Goal: Information Seeking & Learning: Learn about a topic

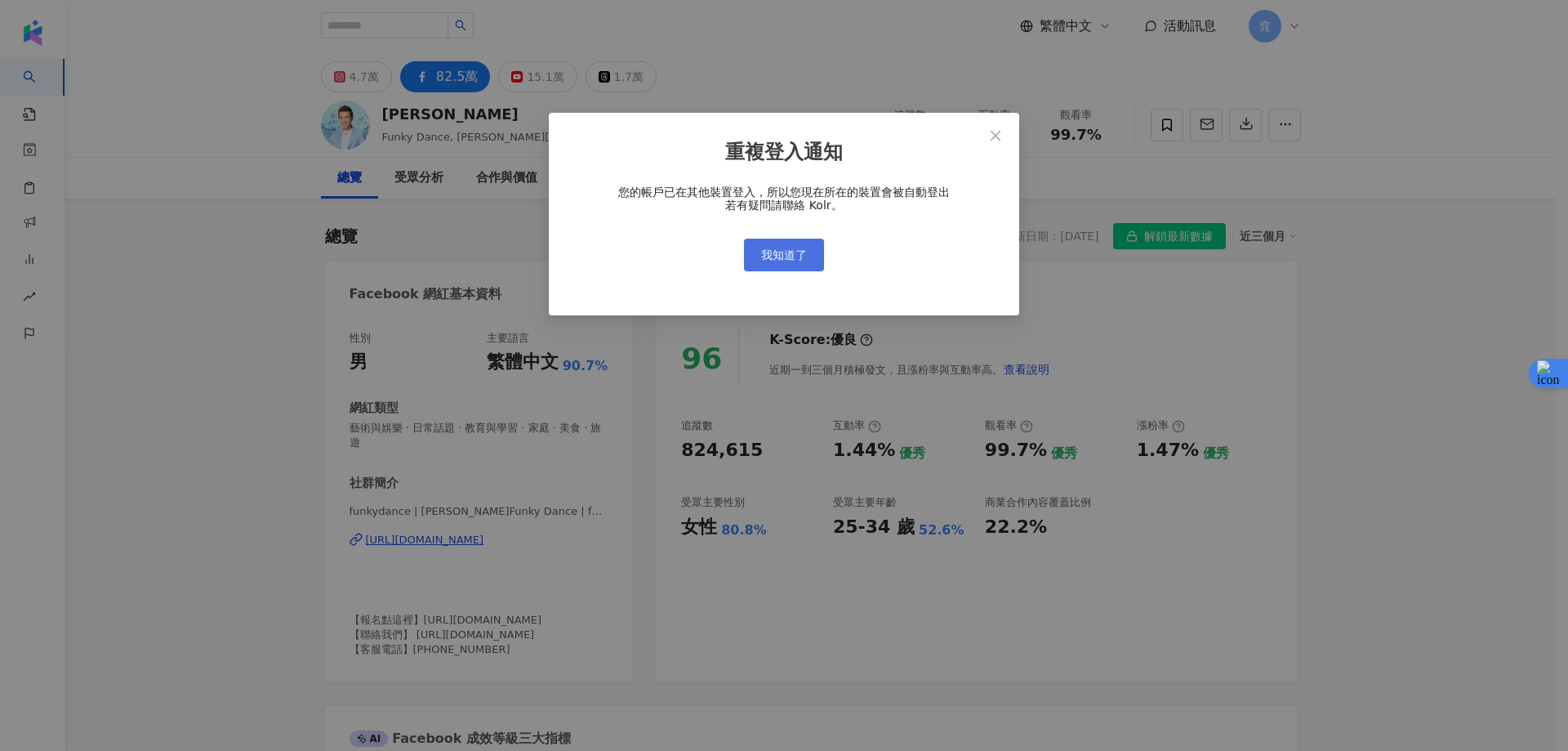
click at [779, 253] on span "我知道了" at bounding box center [783, 255] width 46 height 13
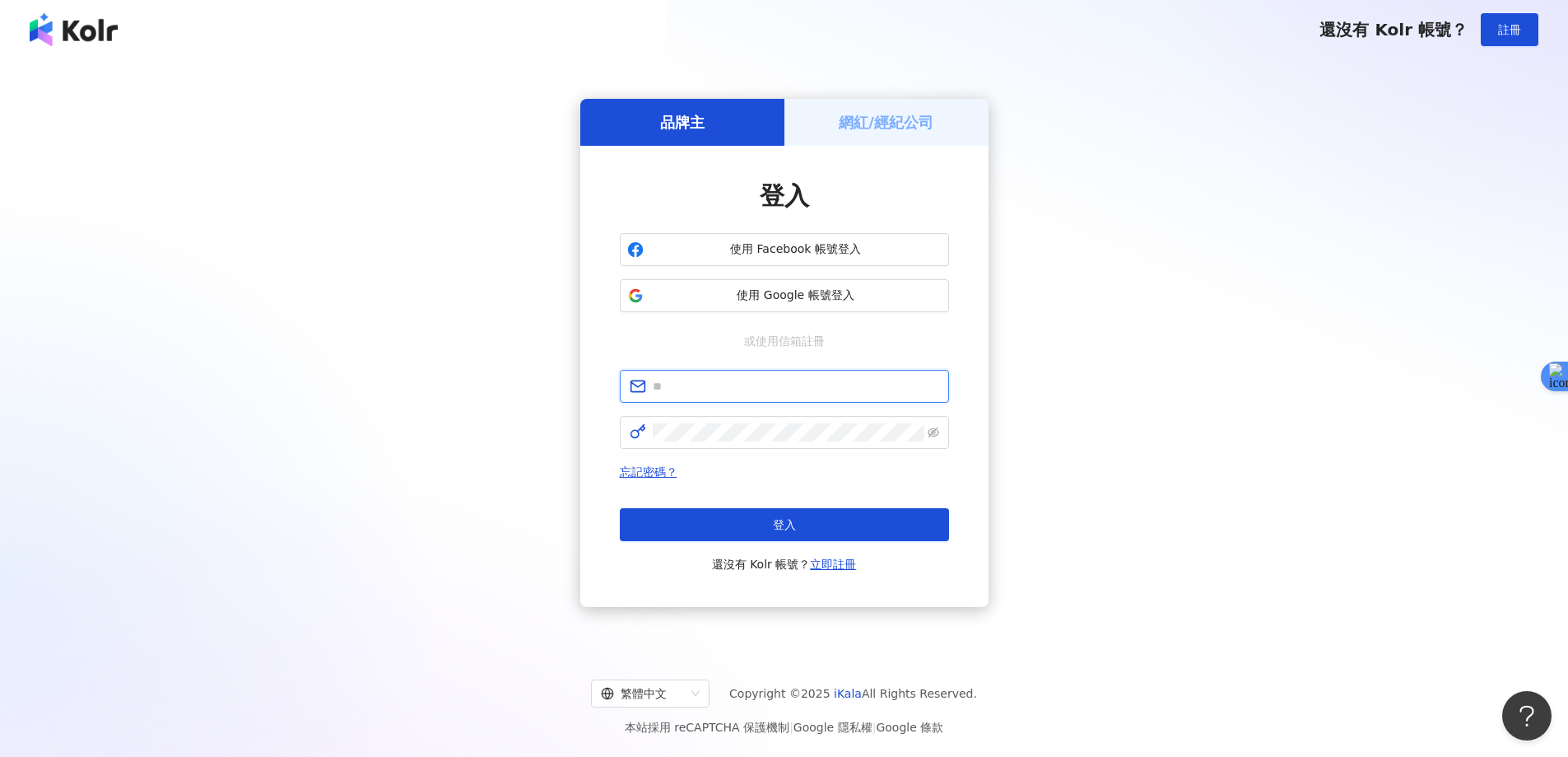
click at [678, 390] on input "text" at bounding box center [795, 386] width 286 height 18
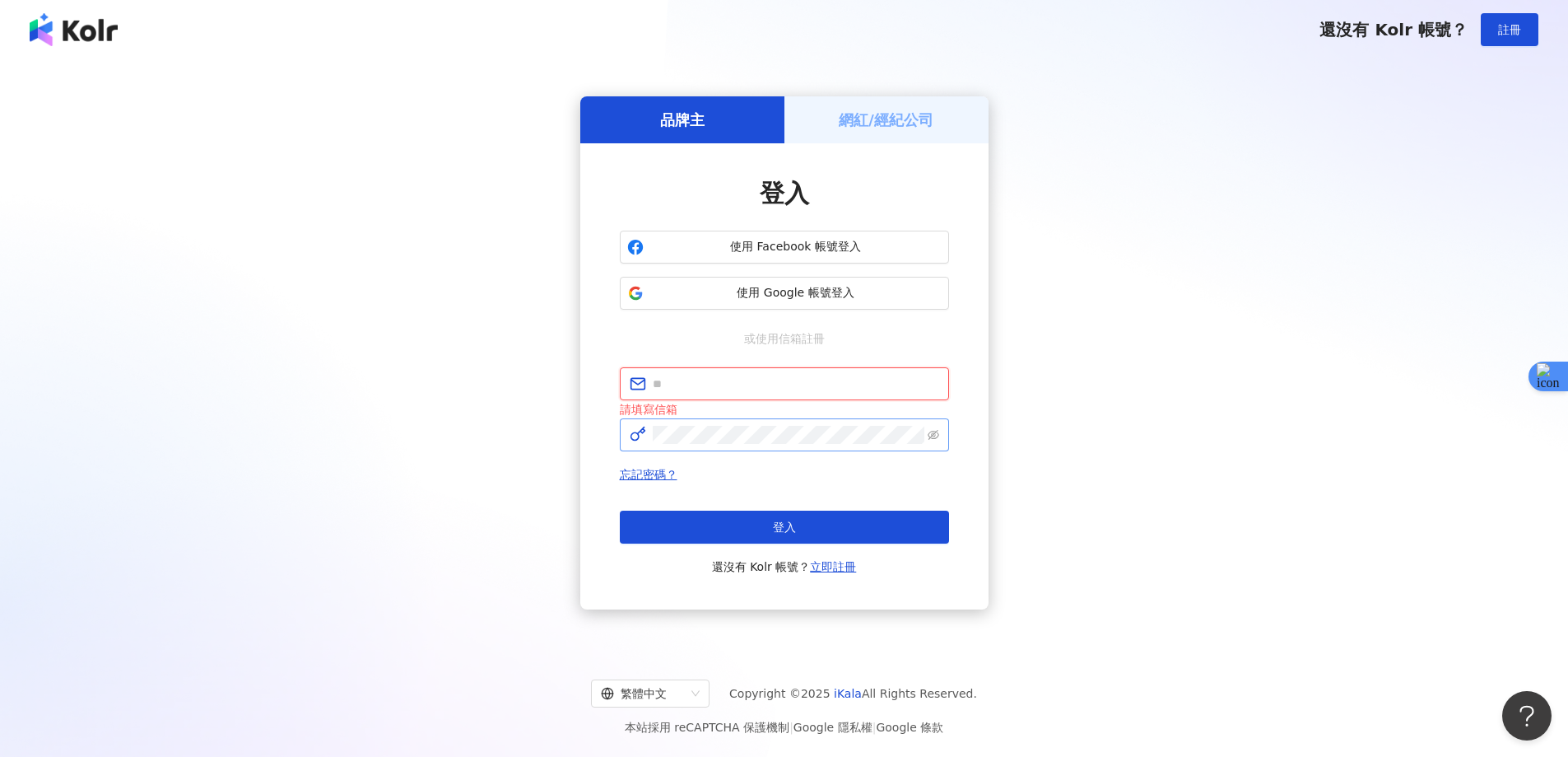
type input "**********"
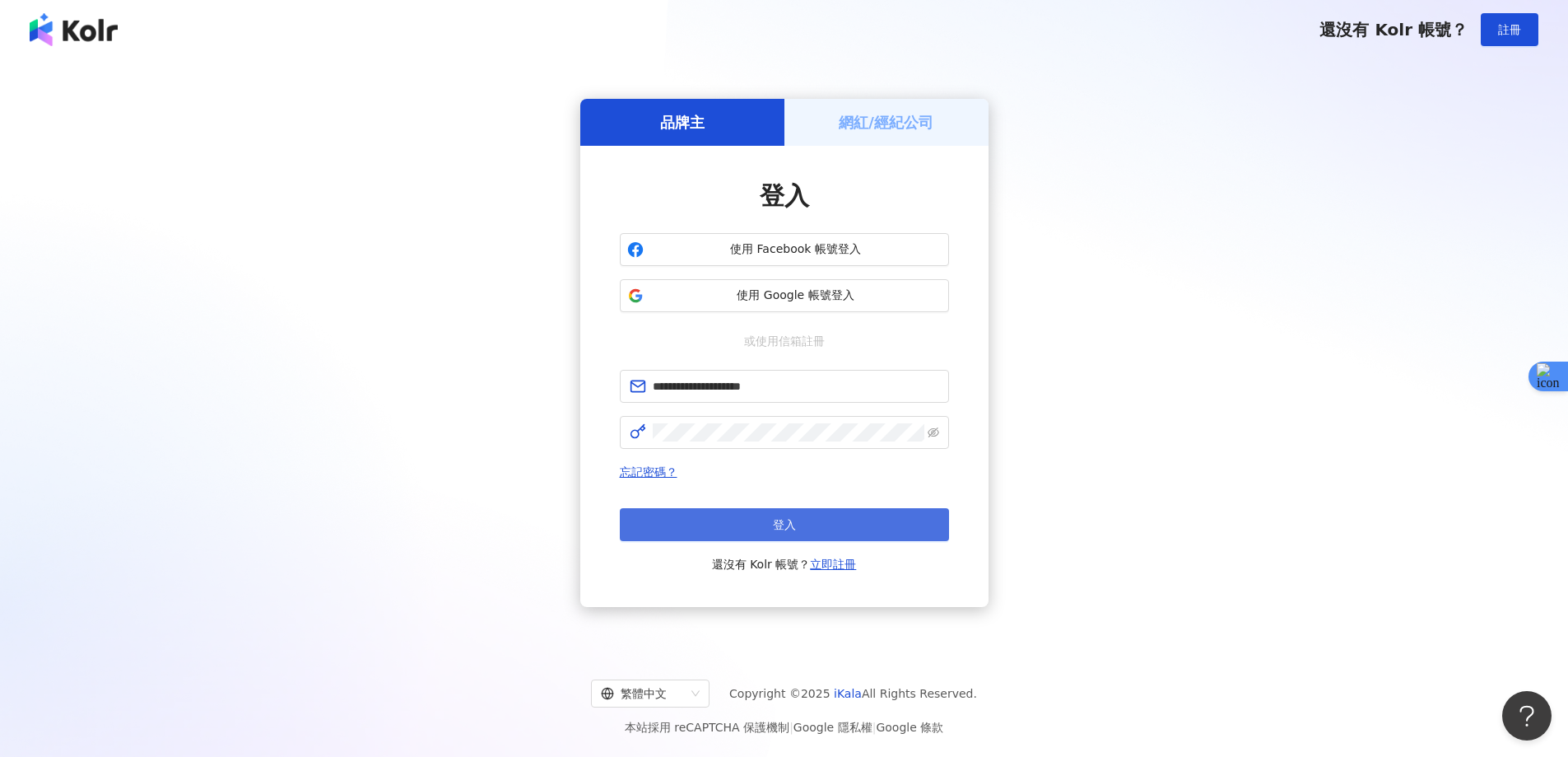
click at [721, 522] on button "登入" at bounding box center [784, 524] width 329 height 33
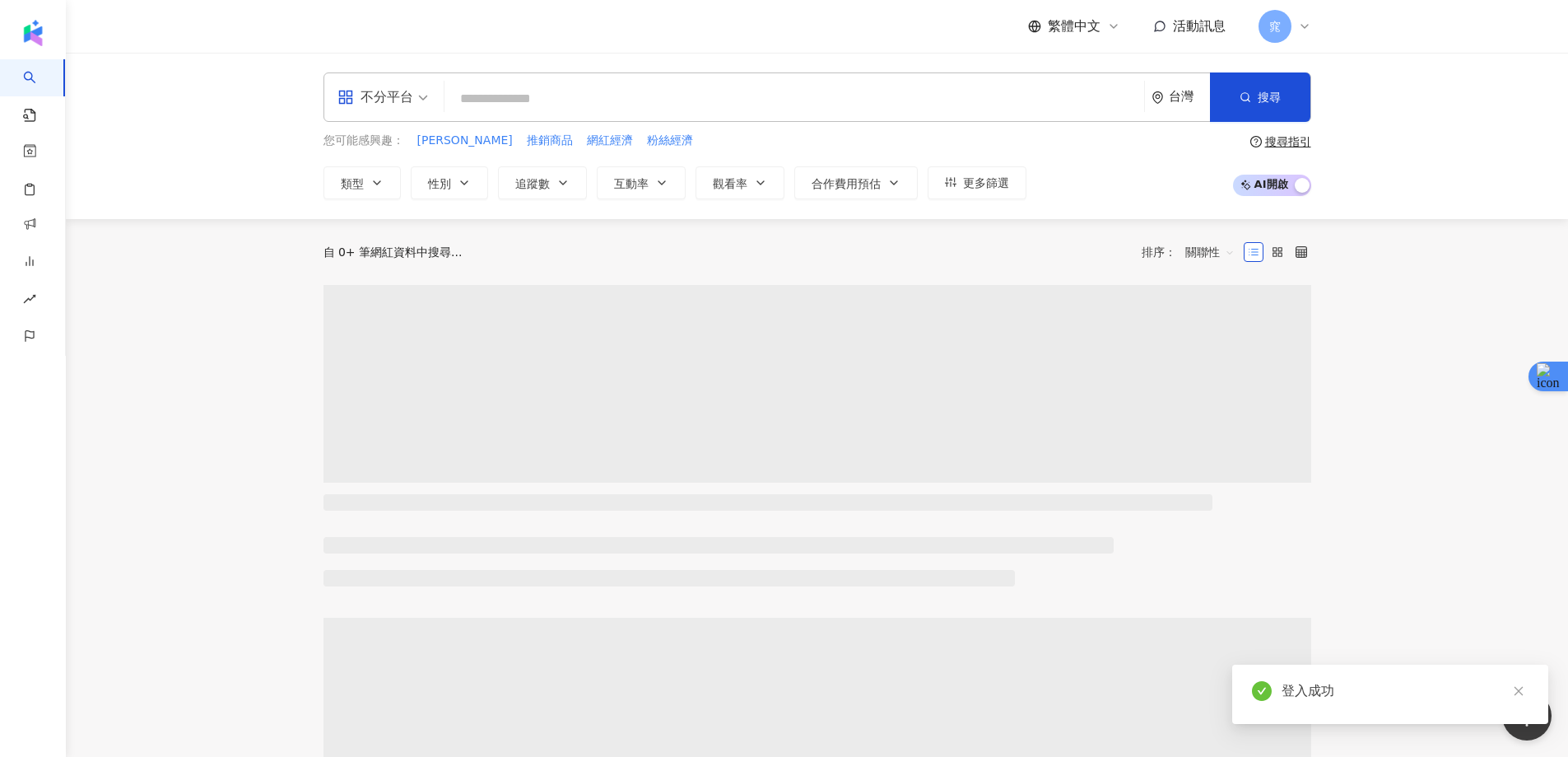
click at [538, 103] on input "search" at bounding box center [794, 98] width 686 height 31
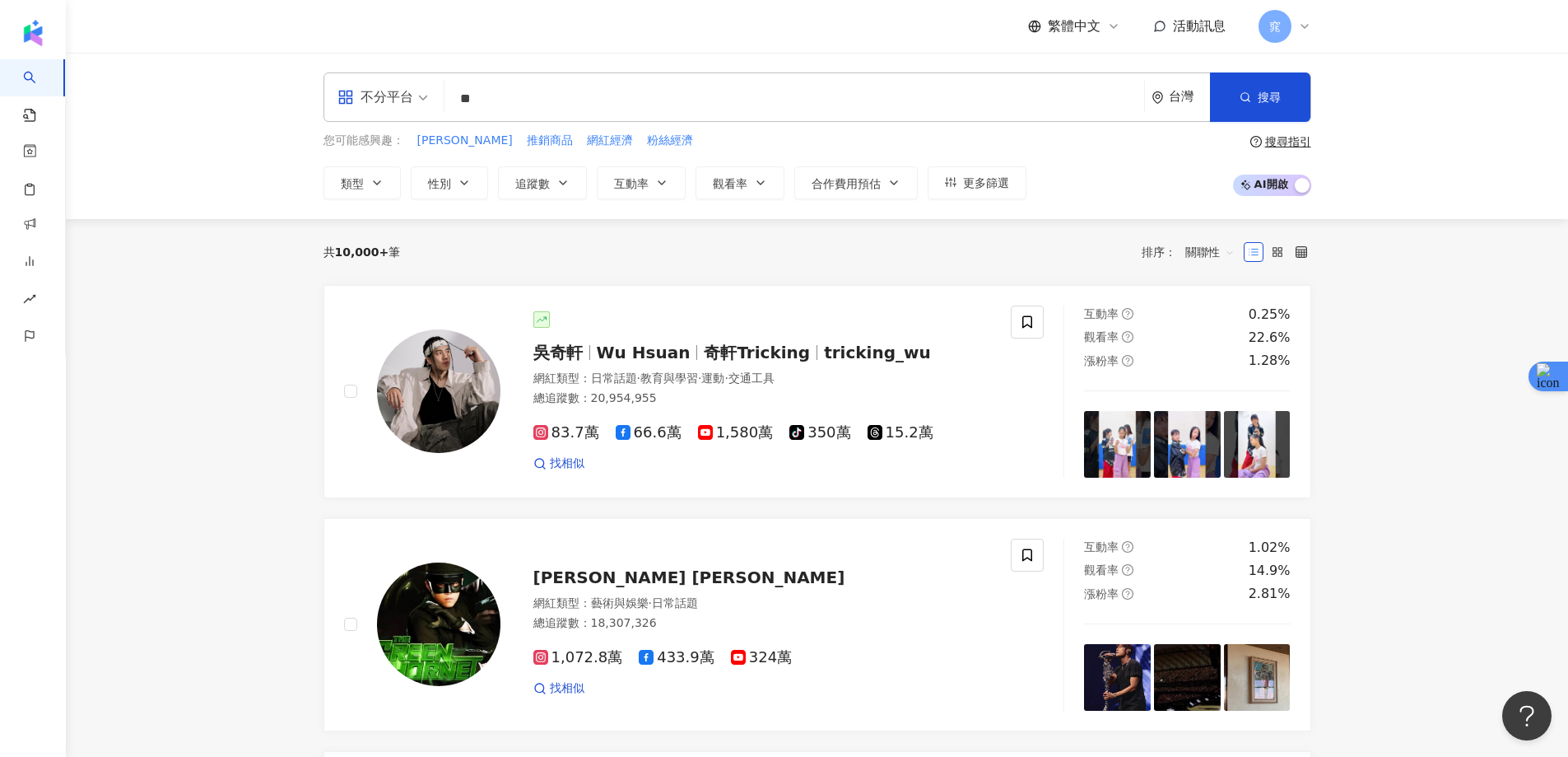
type input "**"
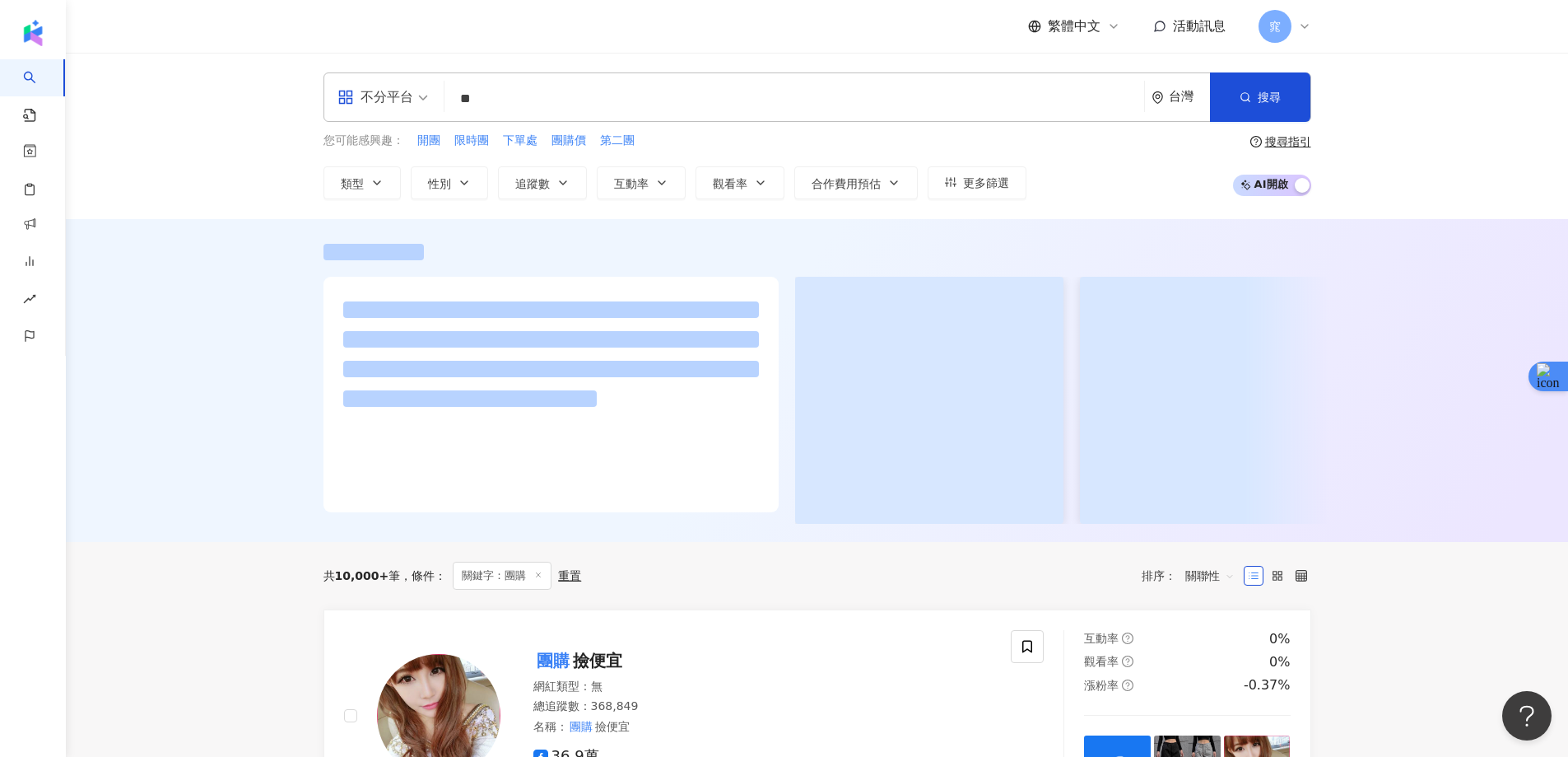
click at [1402, 164] on div "不分平台 ** 台灣 搜尋 eeb6511c-459b-4be2-883b-33b8ef2ba368 60d209d3-c395-41c8-a69b-6b3e…" at bounding box center [816, 136] width 1502 height 166
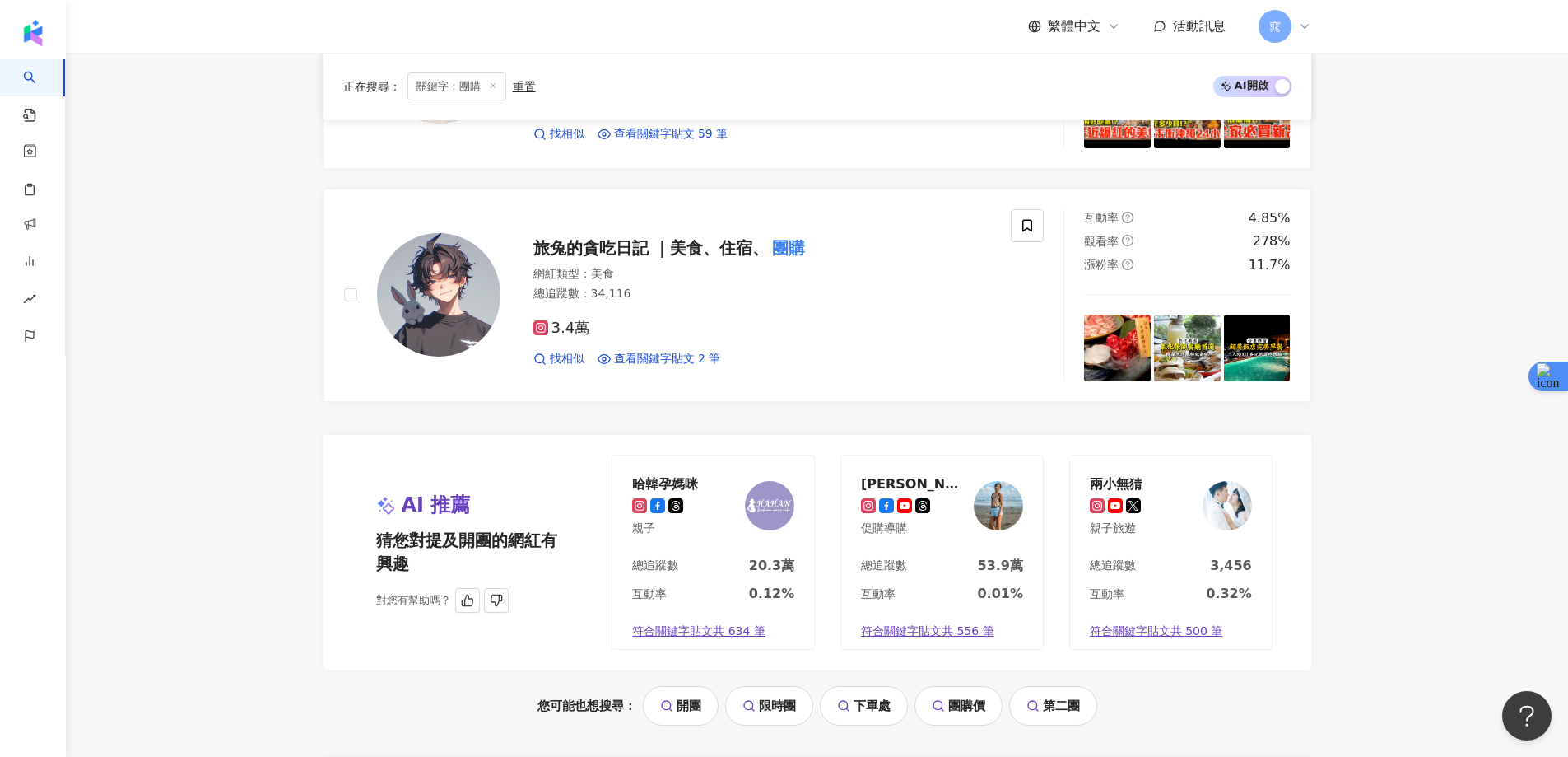
scroll to position [3293, 0]
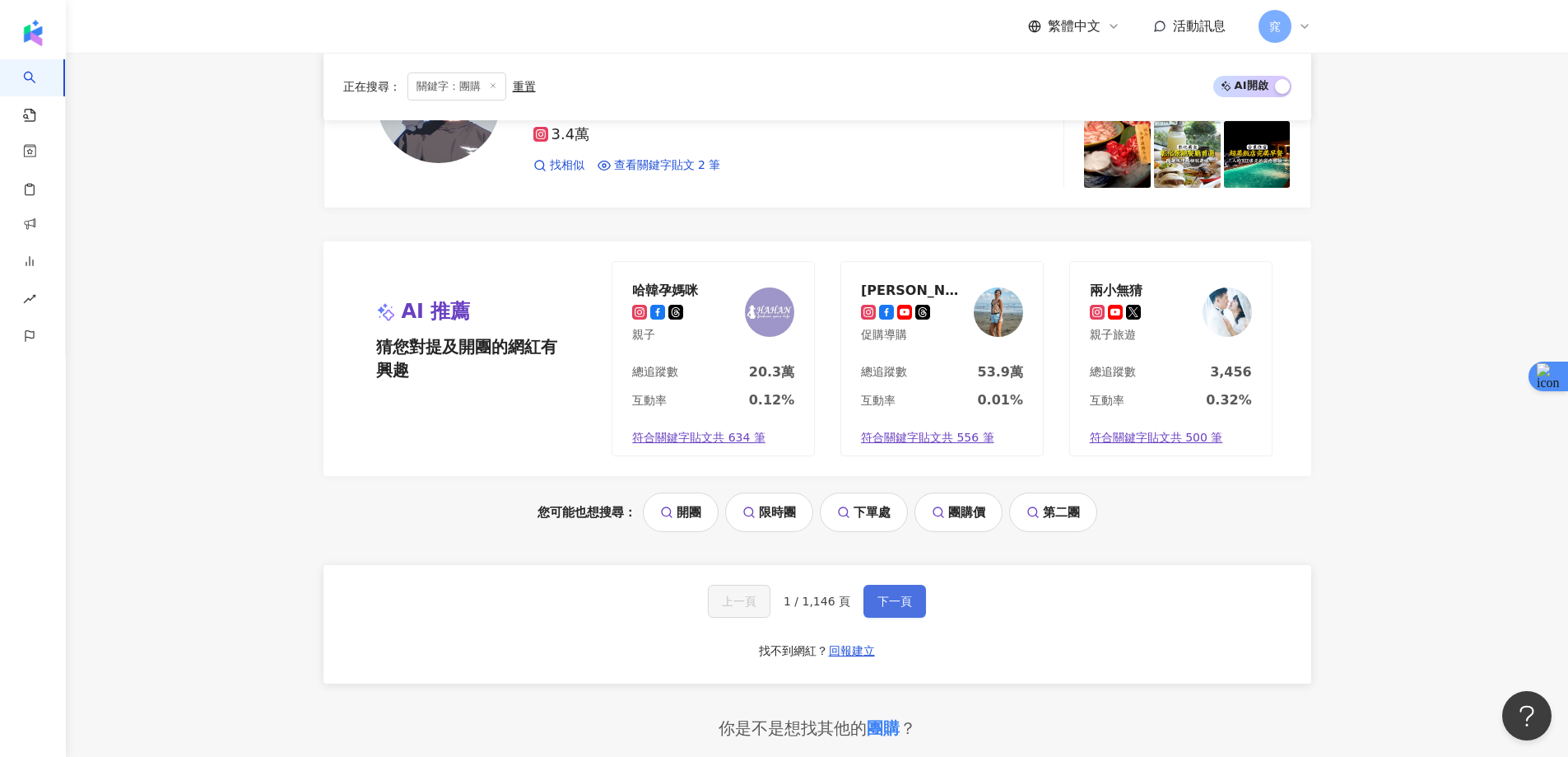
click at [880, 595] on span "下一頁" at bounding box center [894, 602] width 34 height 13
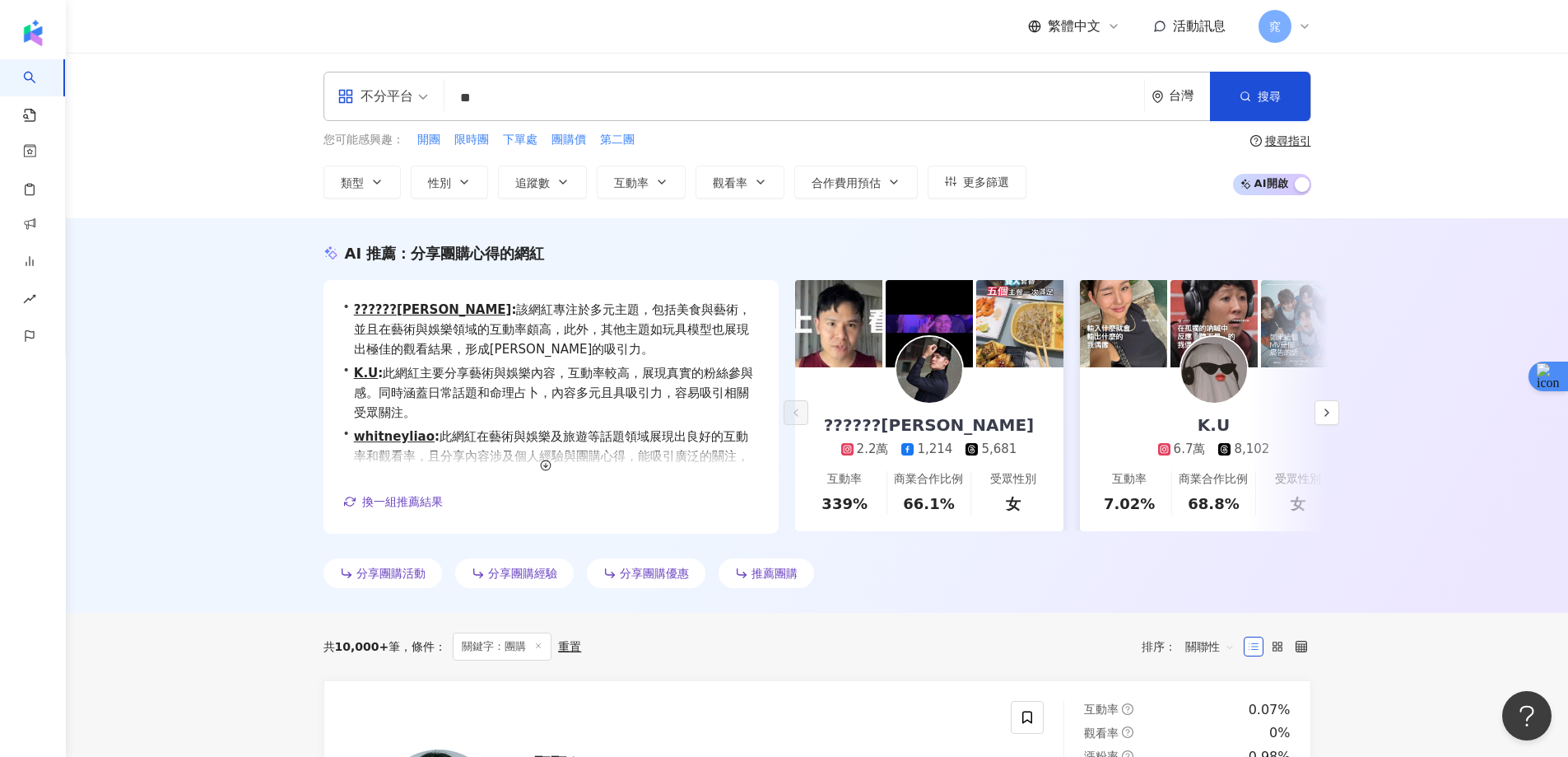
scroll to position [0, 0]
click at [1335, 411] on button "button" at bounding box center [1326, 413] width 24 height 24
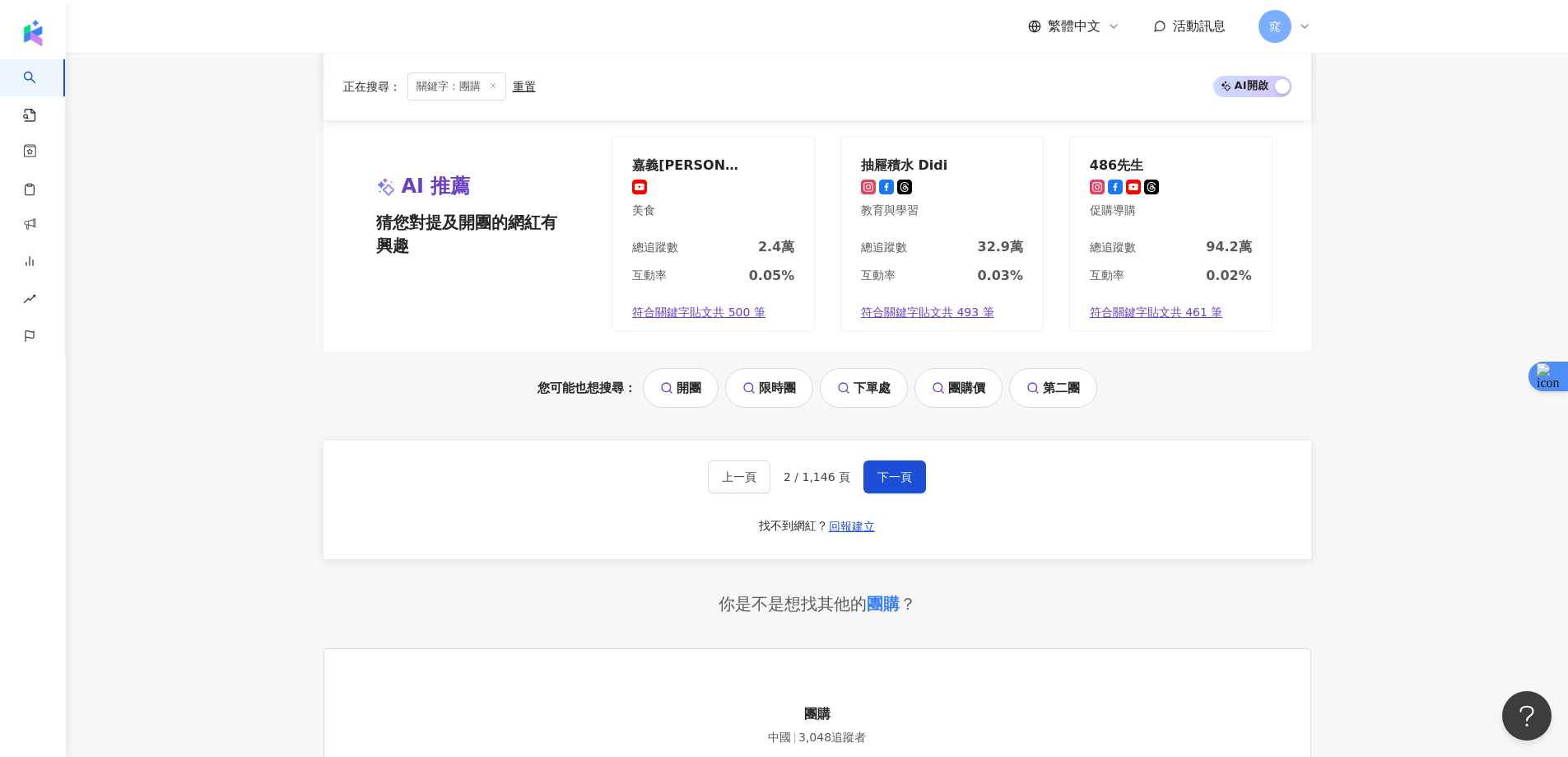
scroll to position [3458, 0]
click at [888, 470] on span "下一頁" at bounding box center [894, 476] width 34 height 13
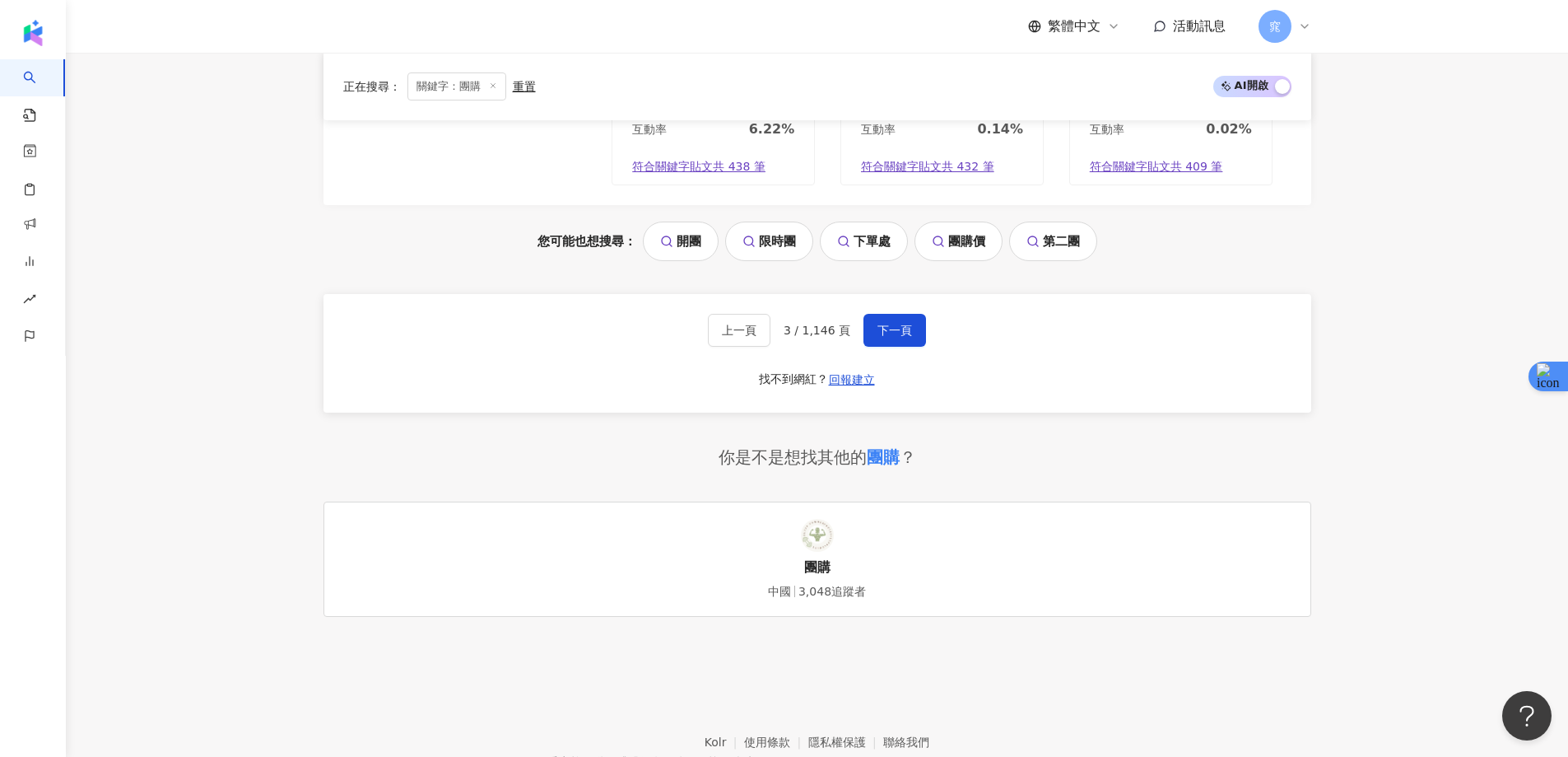
scroll to position [3541, 0]
click at [905, 322] on span "下一頁" at bounding box center [894, 329] width 34 height 13
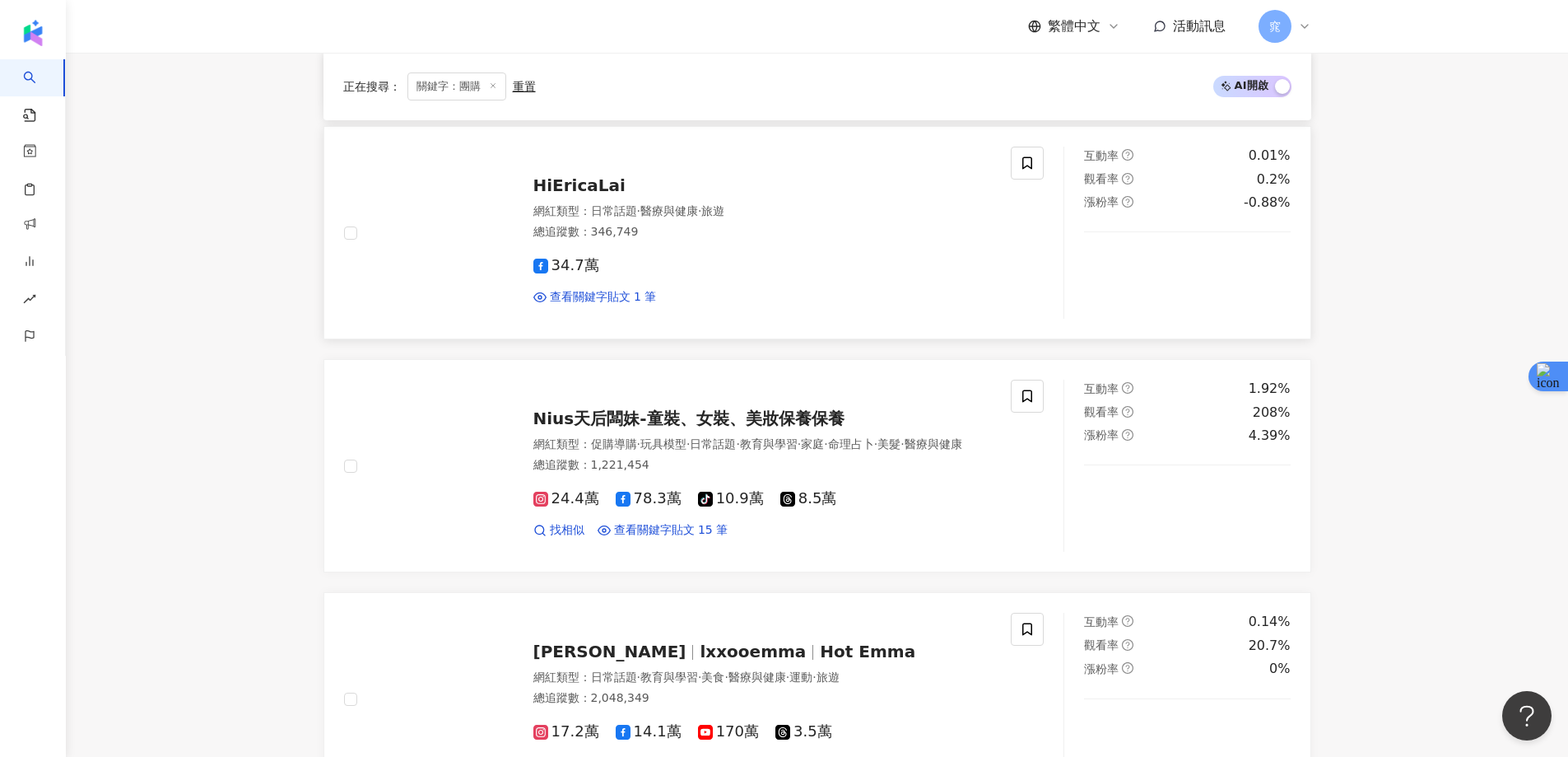
scroll to position [2470, 0]
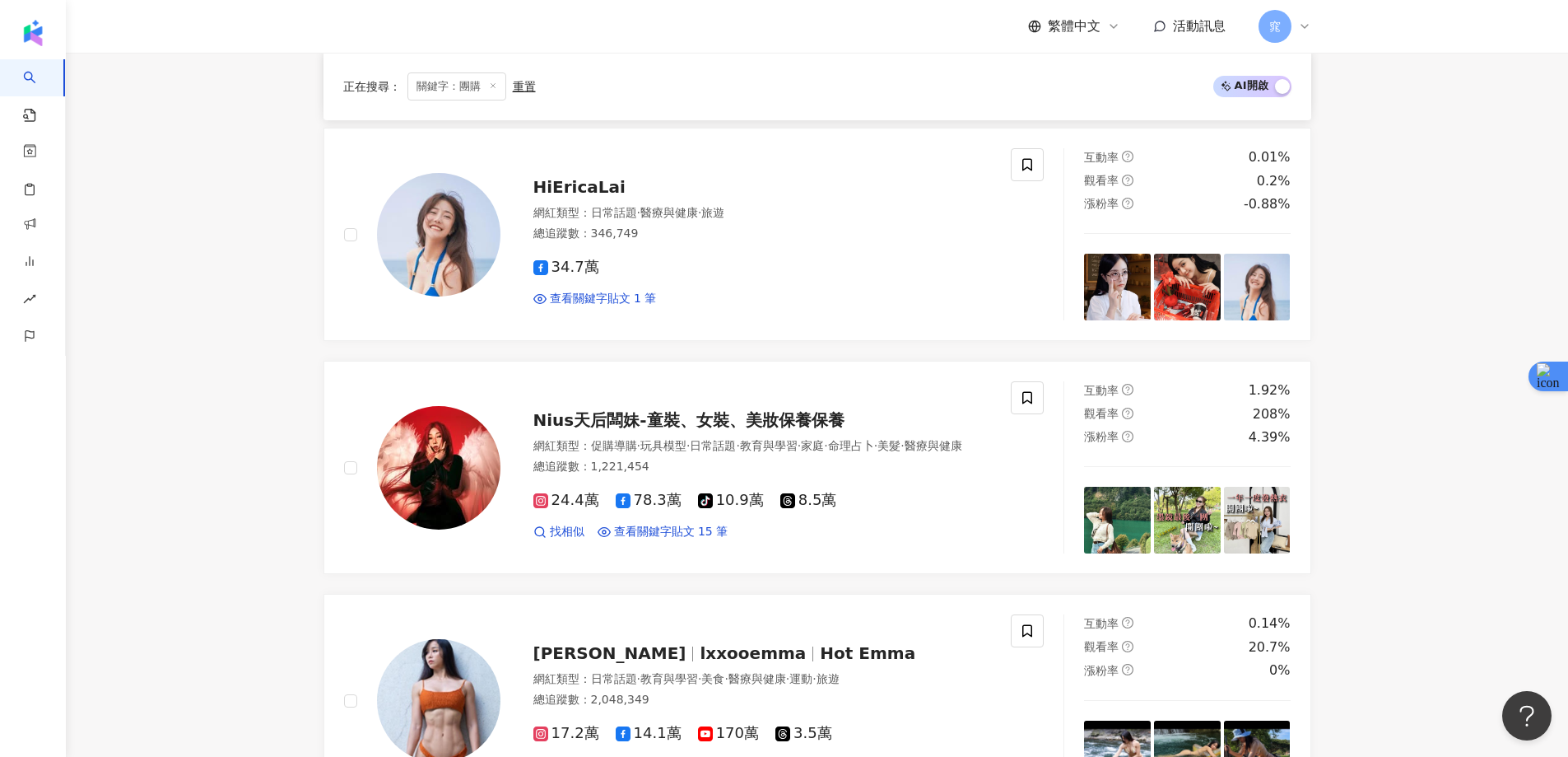
drag, startPoint x: 656, startPoint y: 366, endPoint x: 255, endPoint y: 507, distance: 425.1
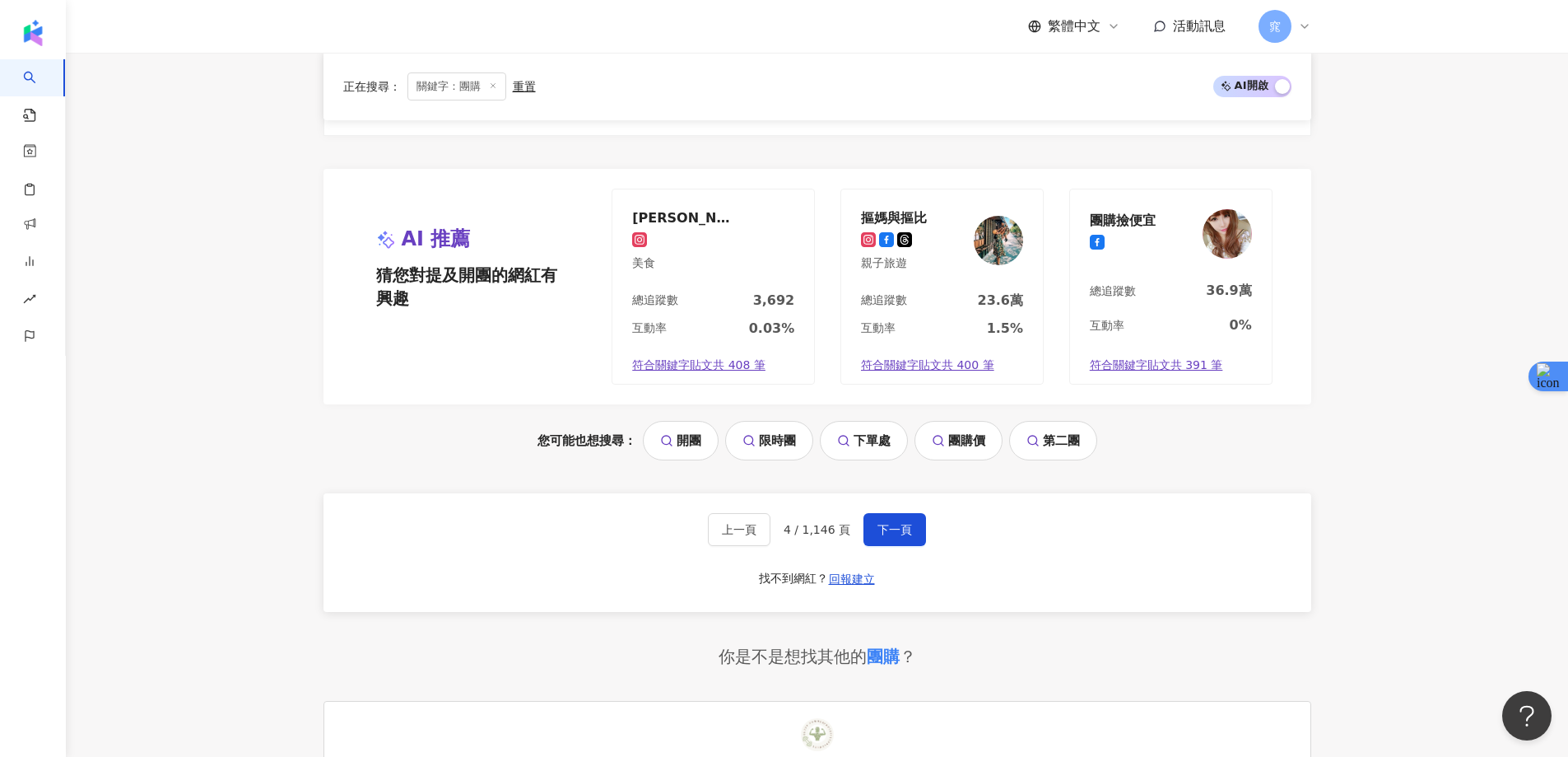
scroll to position [3376, 0]
click at [905, 521] on span "下一頁" at bounding box center [894, 528] width 34 height 13
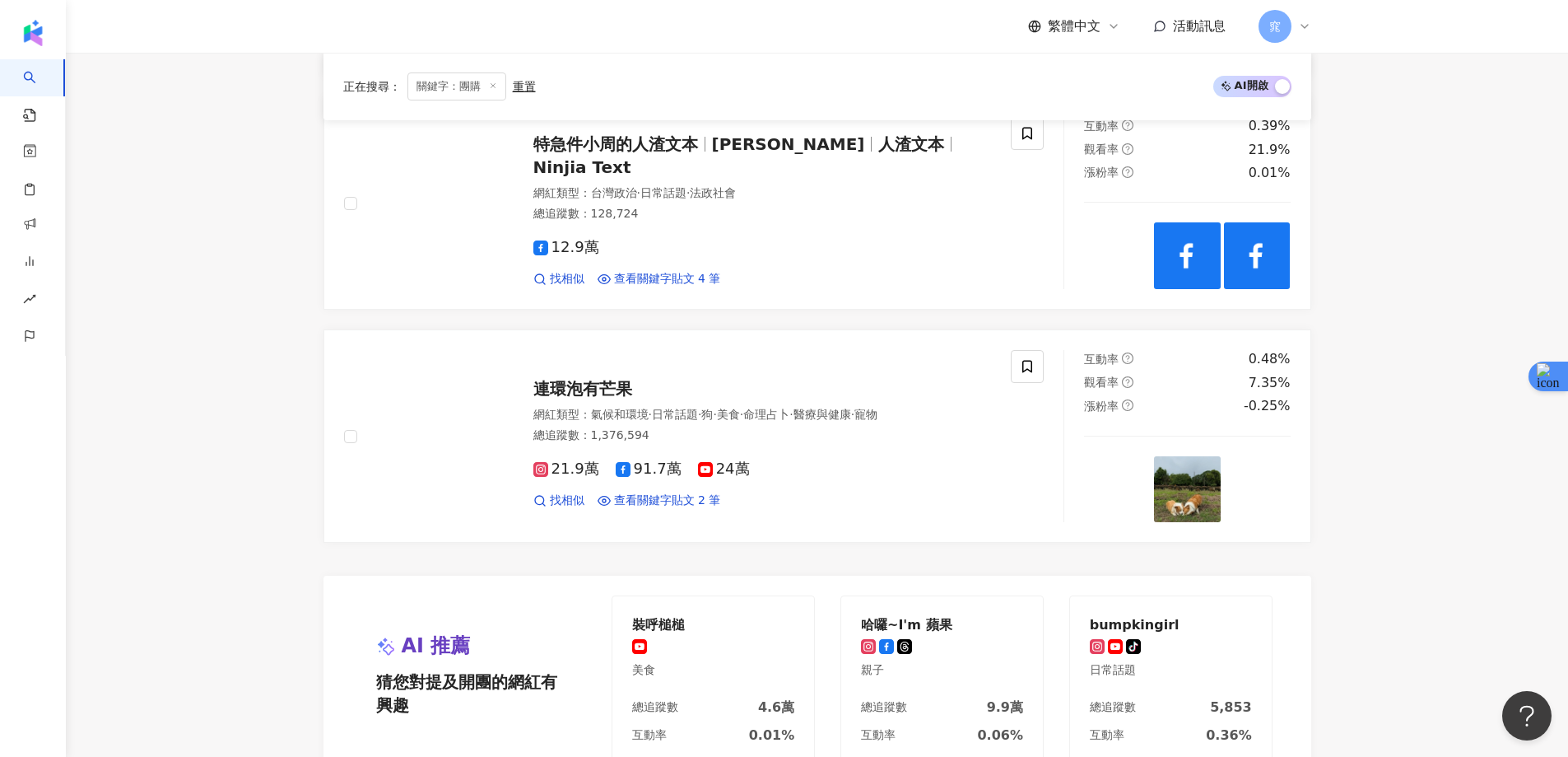
scroll to position [3293, 0]
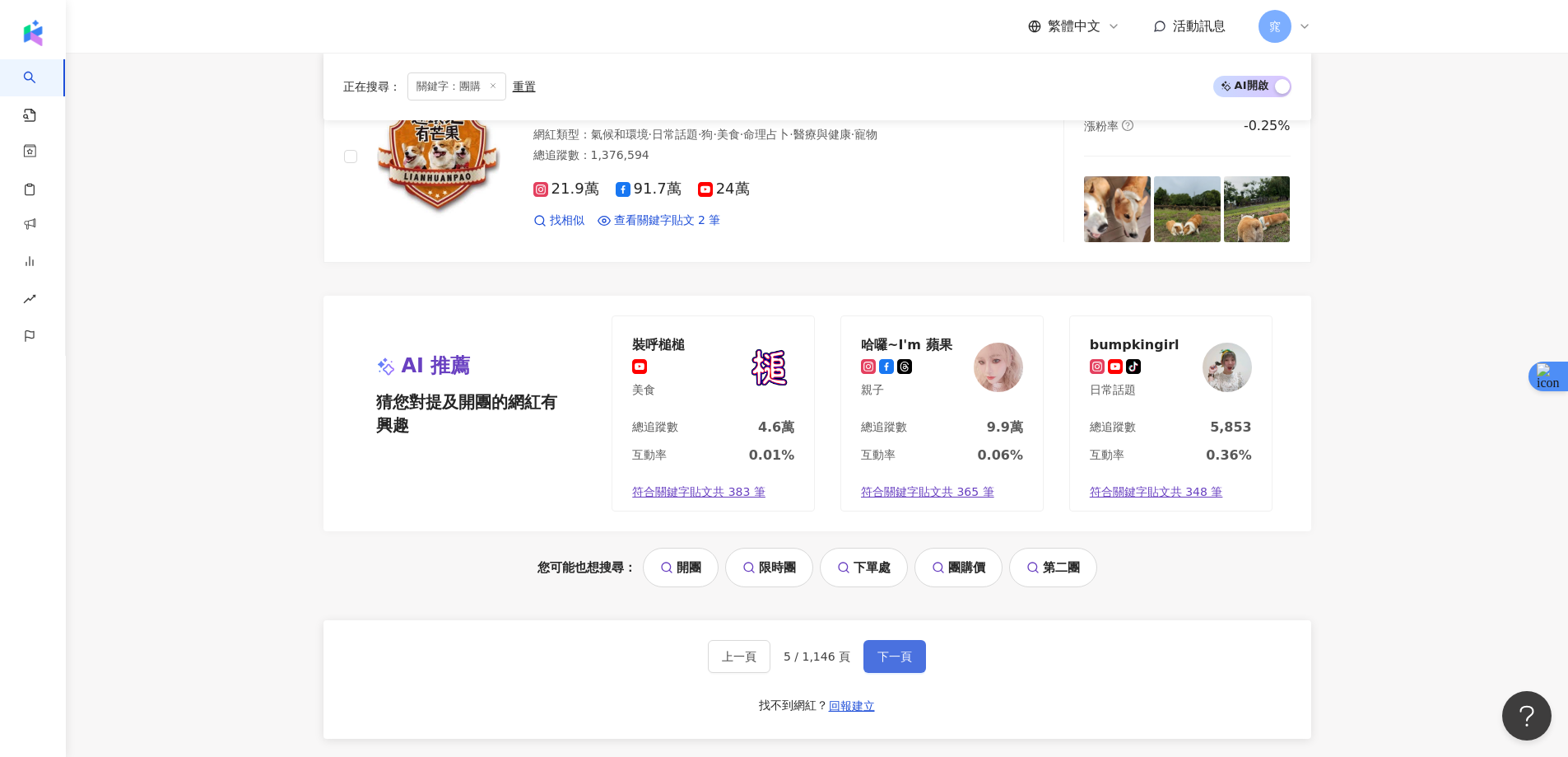
click at [904, 649] on span "下一頁" at bounding box center [894, 656] width 34 height 13
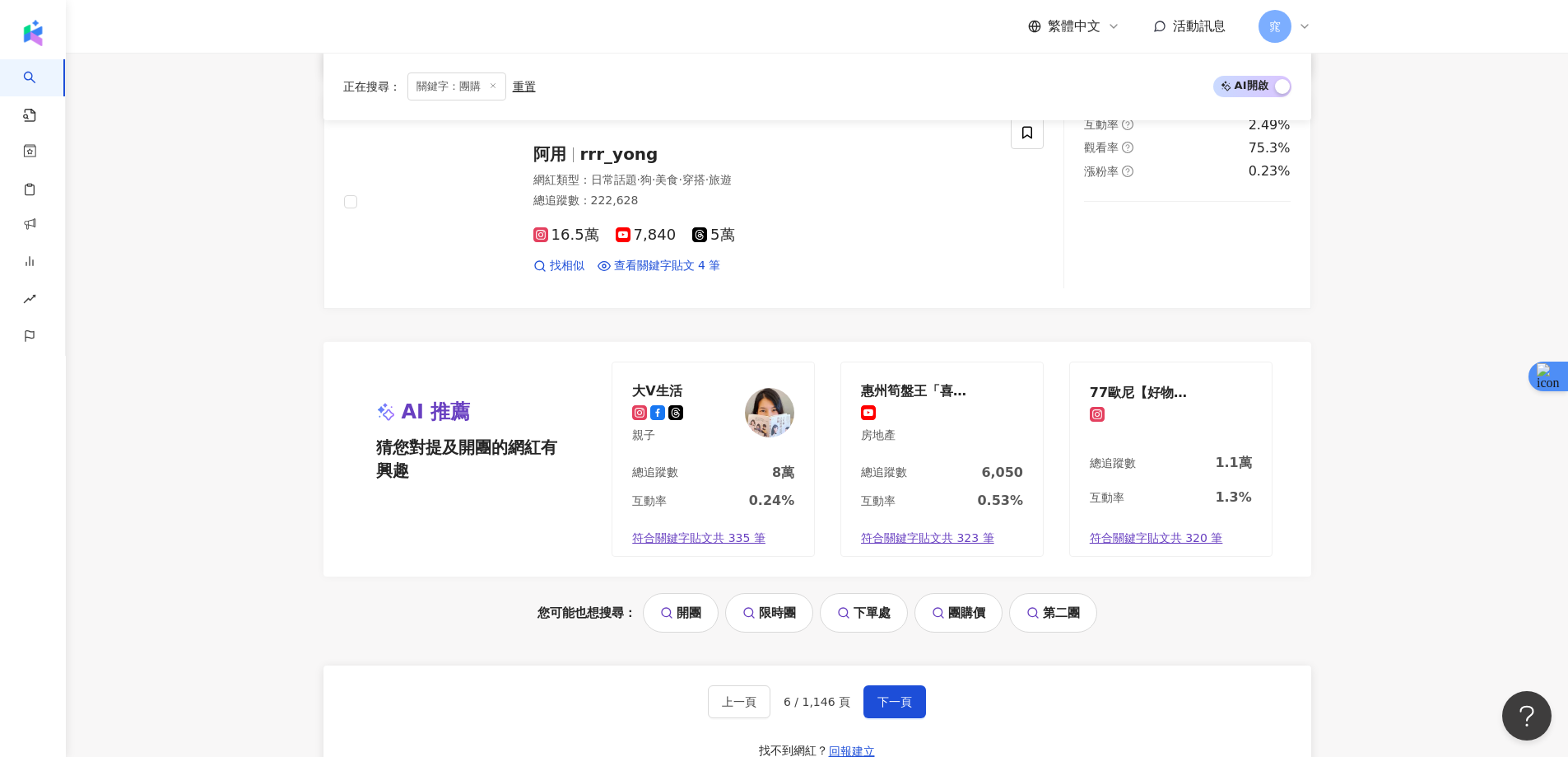
scroll to position [3129, 0]
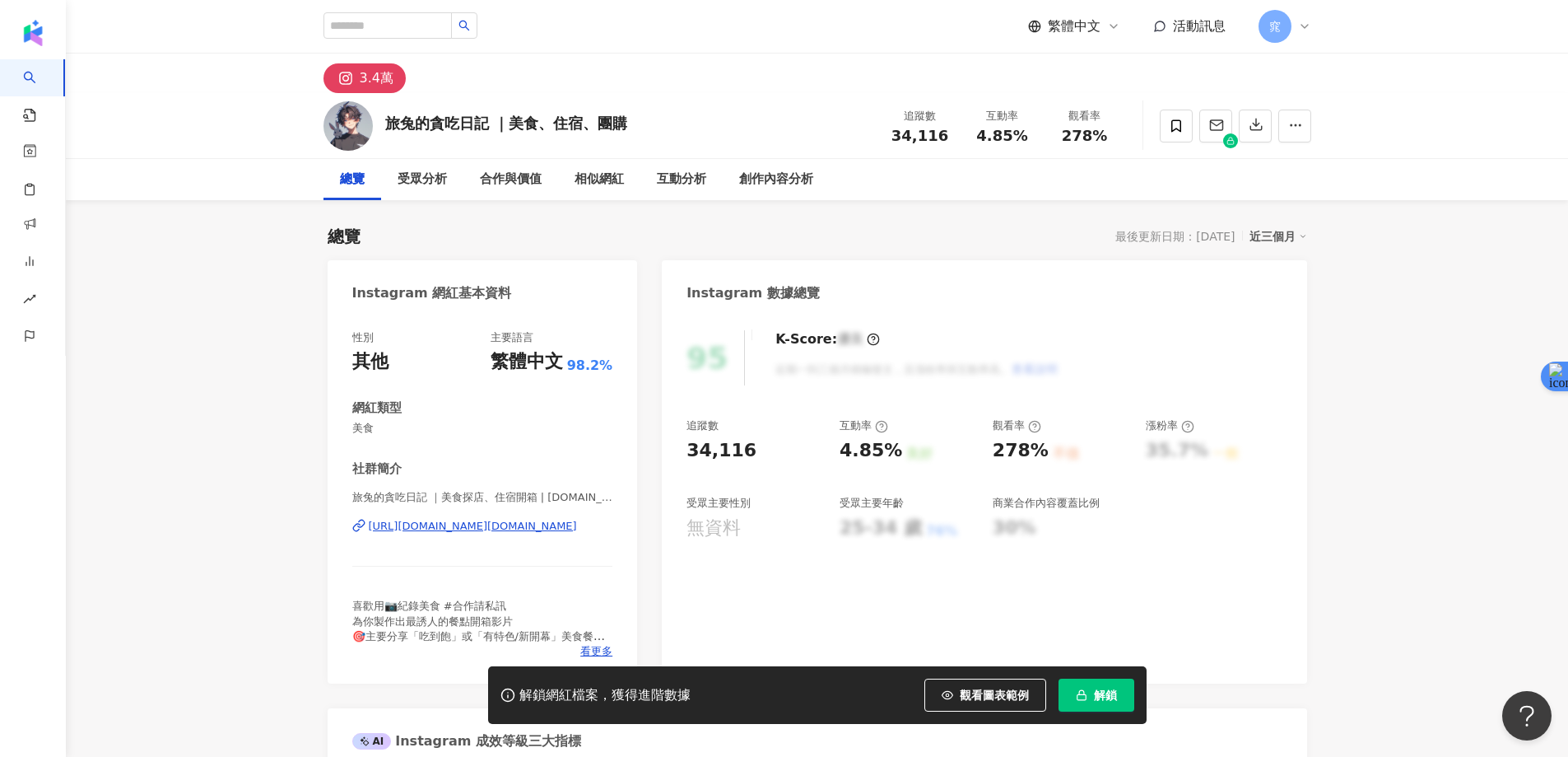
click at [375, 78] on div "3.4萬" at bounding box center [376, 77] width 34 height 23
click at [352, 78] on icon at bounding box center [346, 78] width 20 height 20
click at [497, 121] on div "旅兔的貪吃日記 ｜美食、住宿、團購" at bounding box center [506, 123] width 242 height 21
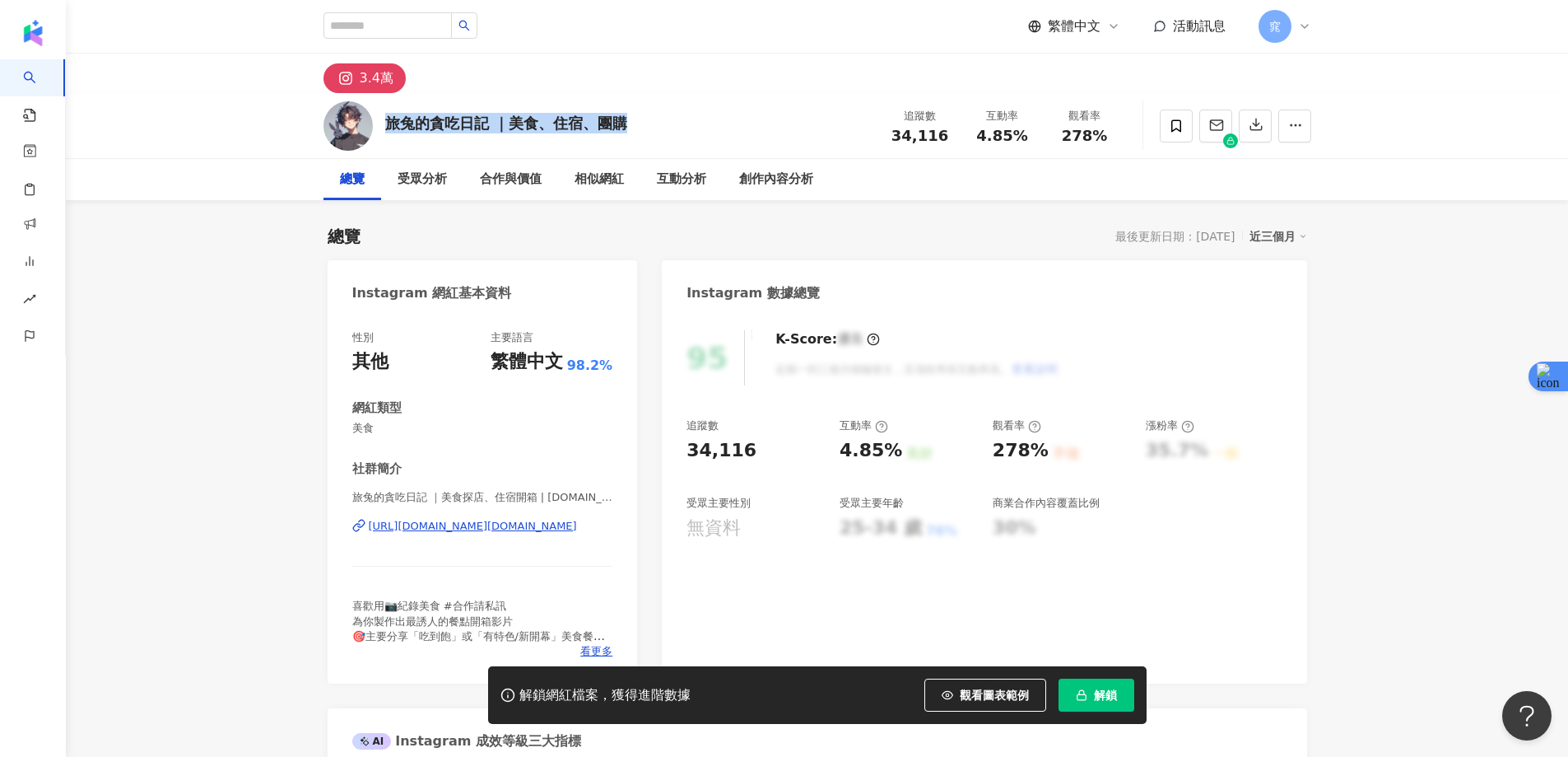
copy div "旅兔的貪吃日記 ｜美食、住宿、團購"
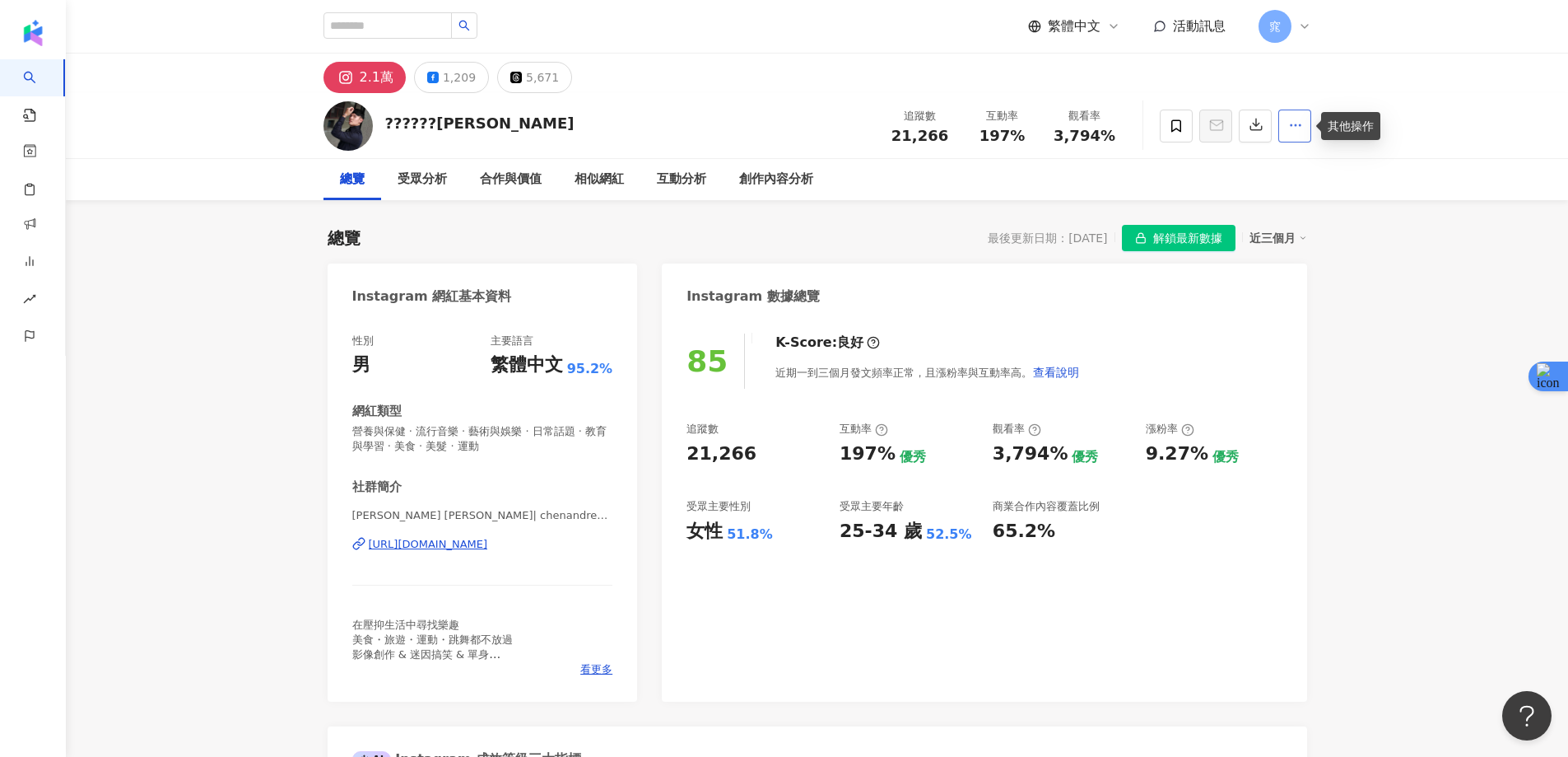
click at [1287, 123] on button "button" at bounding box center [1294, 125] width 33 height 33
click at [1404, 196] on div "總覽 受眾分析 合作與價值 相似網紅 互動分析 創作內容分析" at bounding box center [816, 179] width 1502 height 41
click at [412, 544] on div "https://www.instagram.com/chenandrew0611/" at bounding box center [428, 544] width 119 height 15
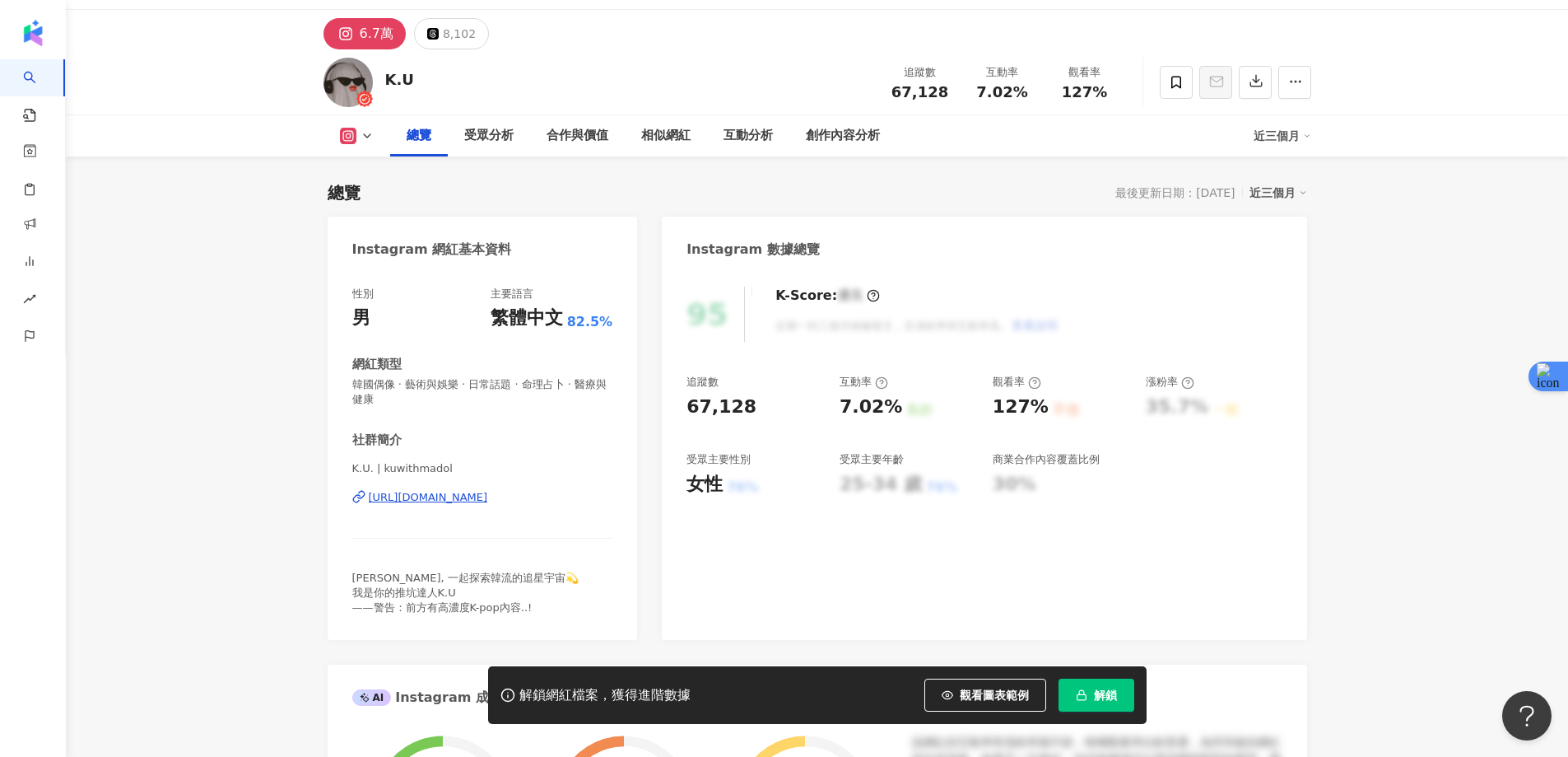
scroll to position [82, 0]
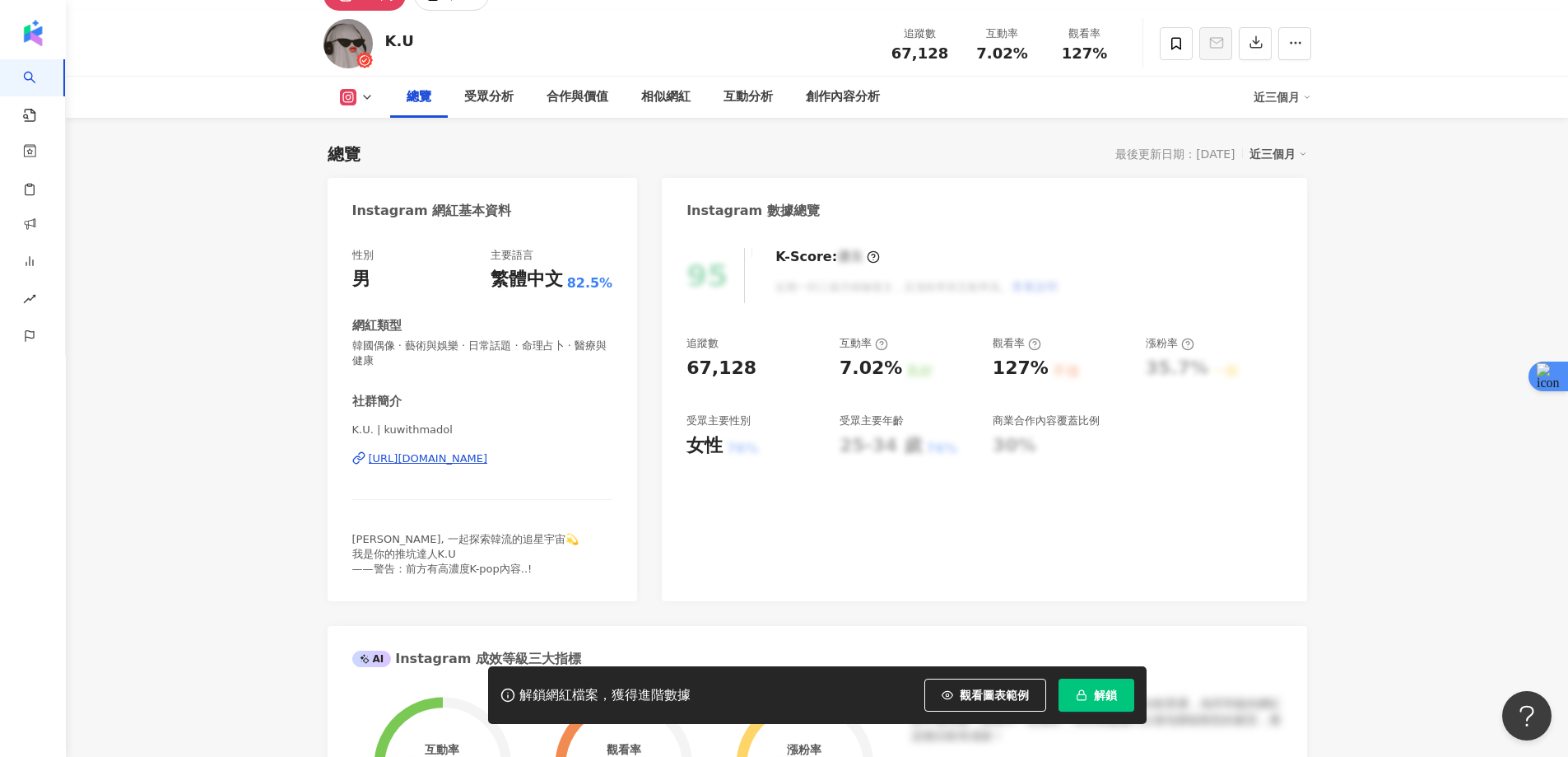
click at [488, 464] on div "https://www.instagram.com/kuwithmadol/" at bounding box center [428, 459] width 119 height 15
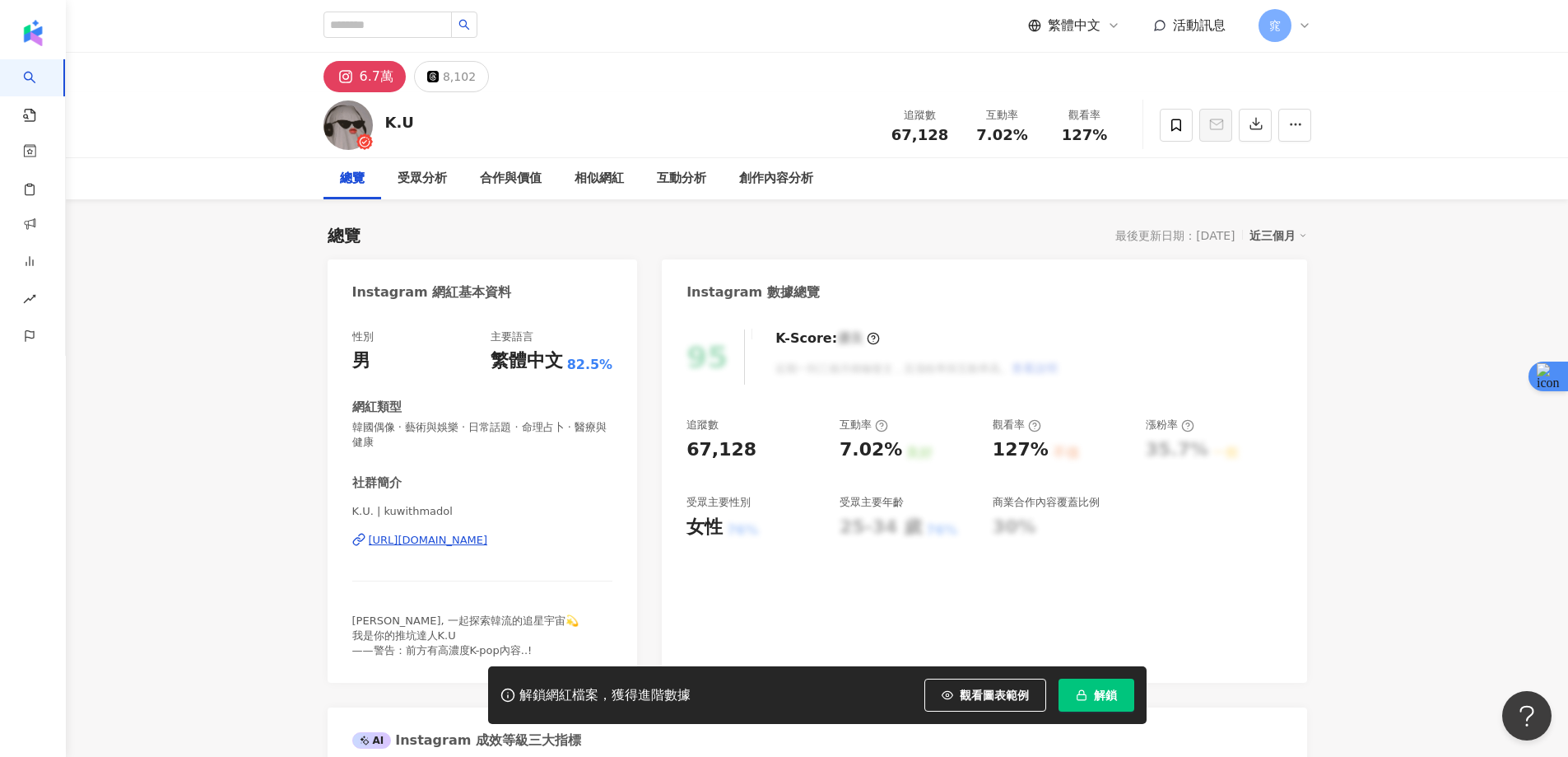
scroll to position [0, 0]
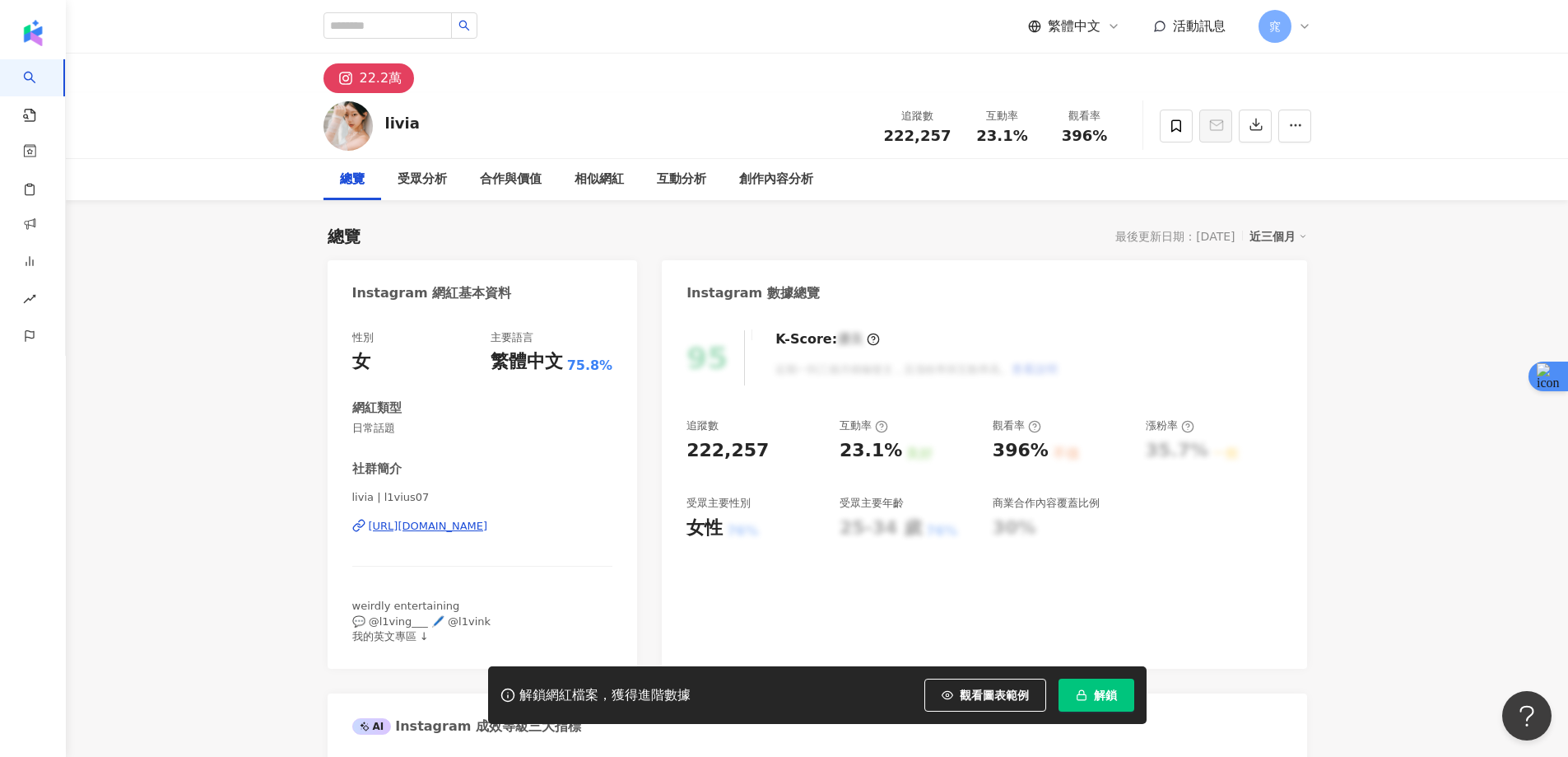
click at [488, 525] on div "[URL][DOMAIN_NAME]" at bounding box center [428, 526] width 119 height 15
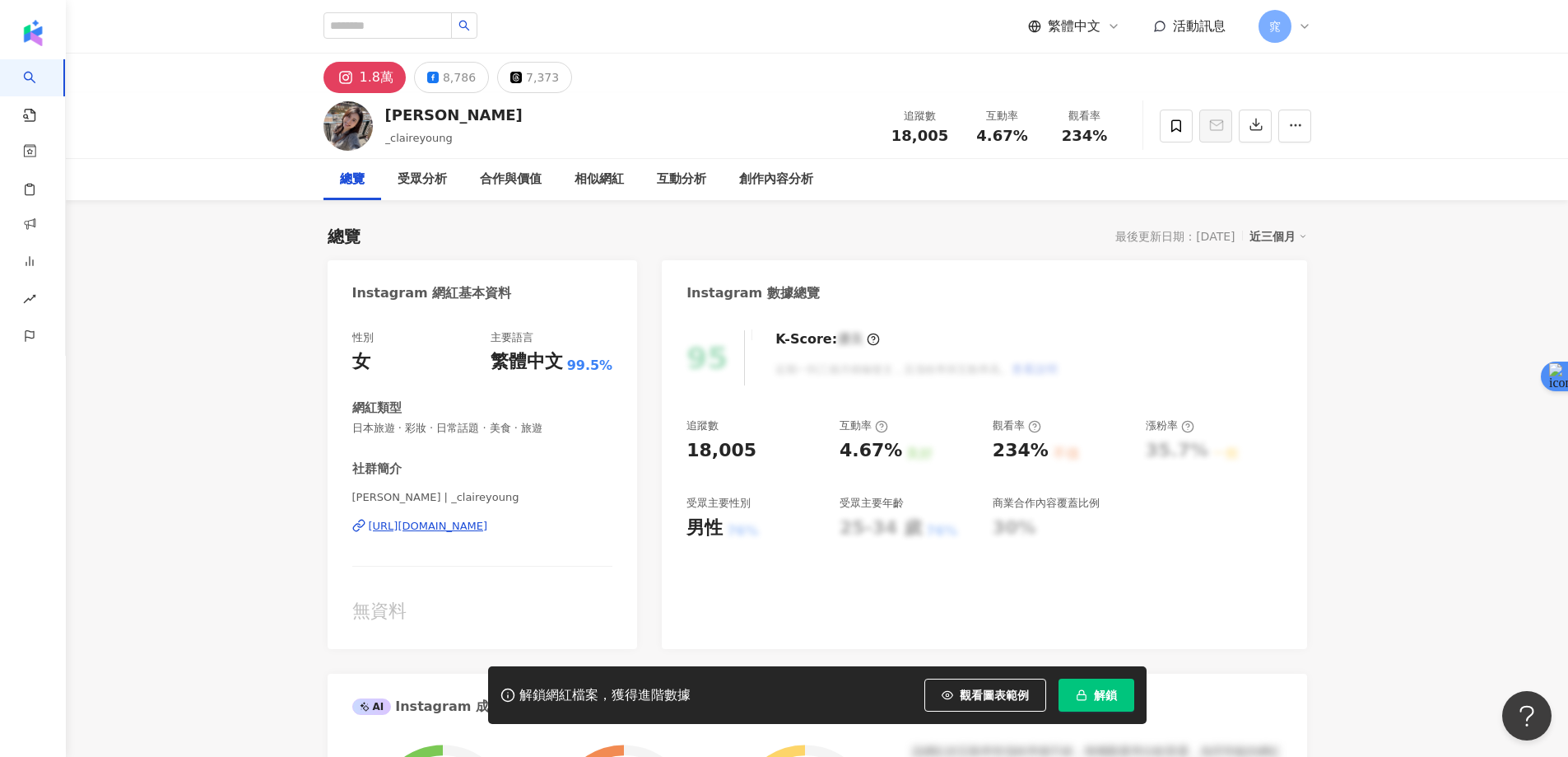
click at [462, 526] on div "https://www.instagram.com/_claireyoung/" at bounding box center [428, 526] width 119 height 15
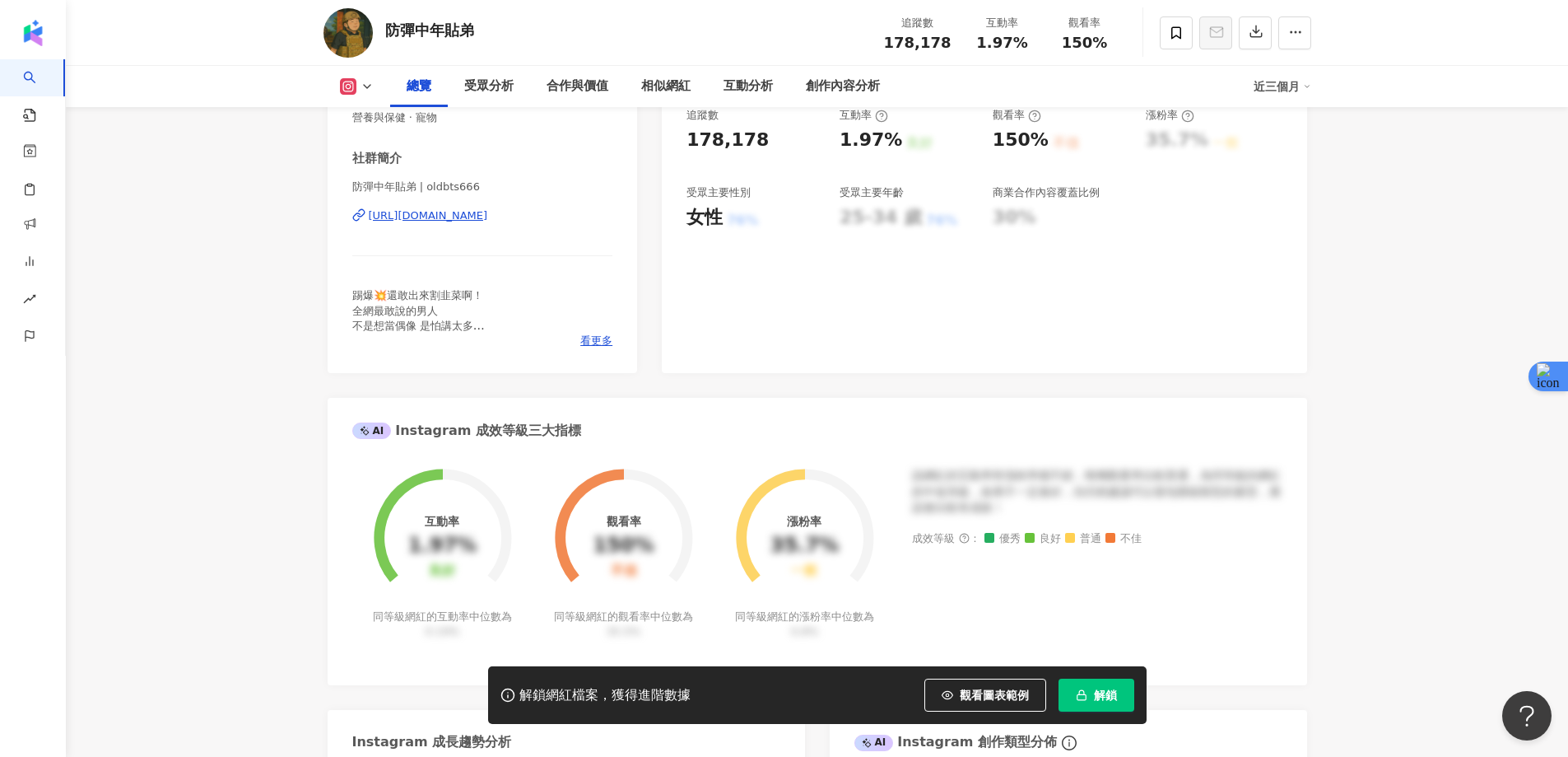
scroll to position [82, 0]
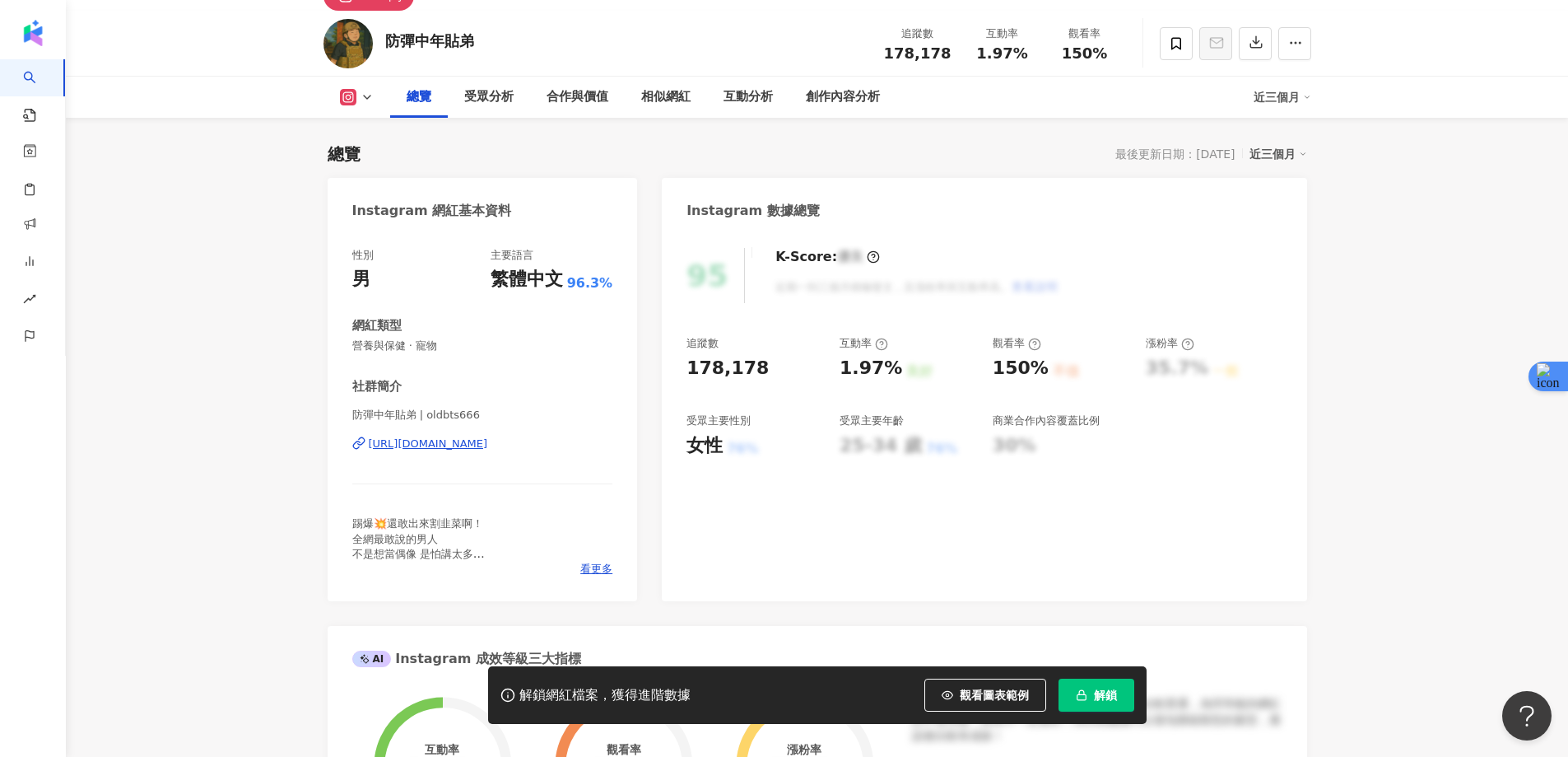
click at [482, 441] on div "https://www.instagram.com/oldbts666/" at bounding box center [428, 444] width 119 height 15
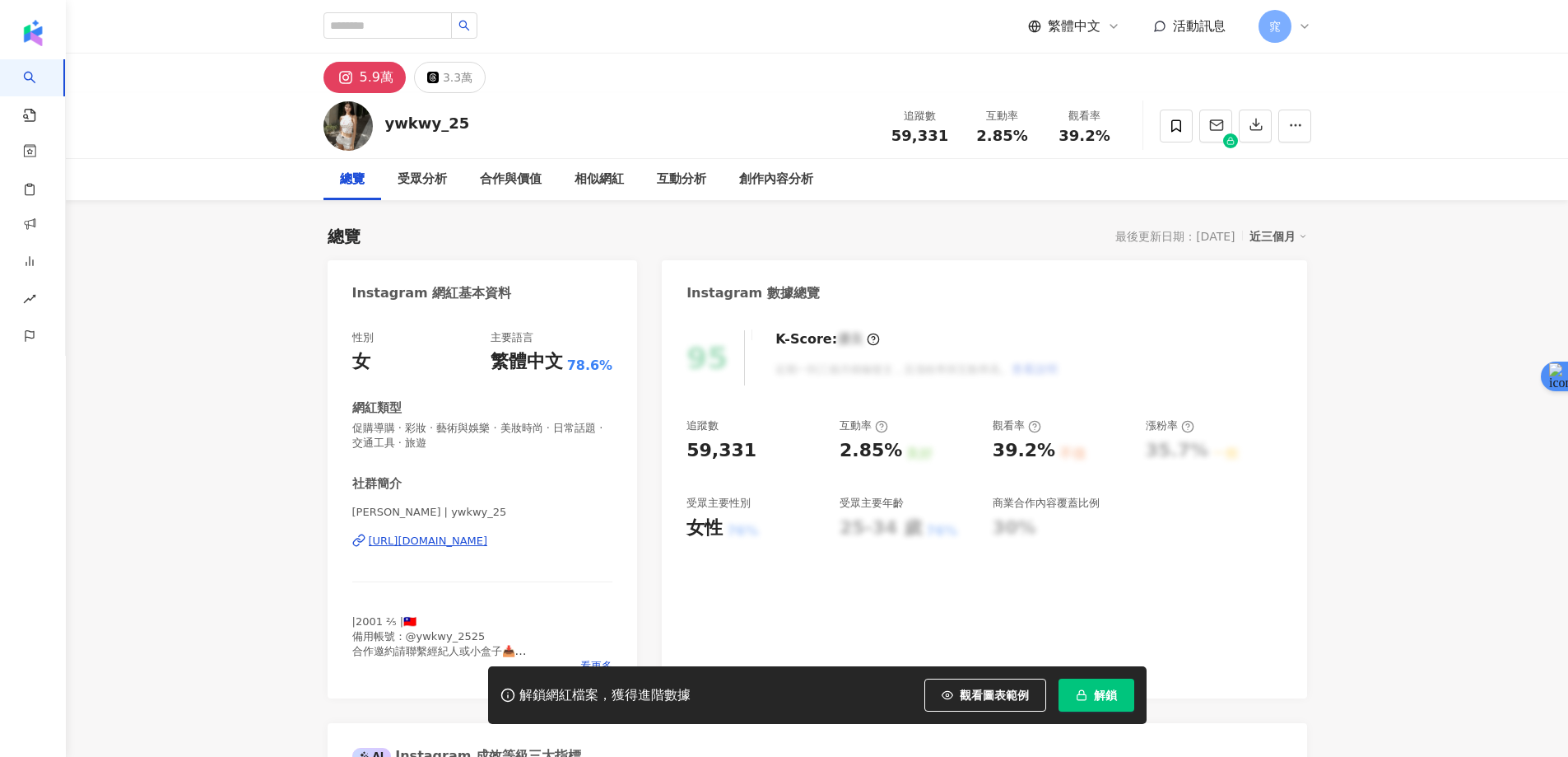
click at [433, 541] on div "[URL][DOMAIN_NAME]" at bounding box center [428, 541] width 119 height 15
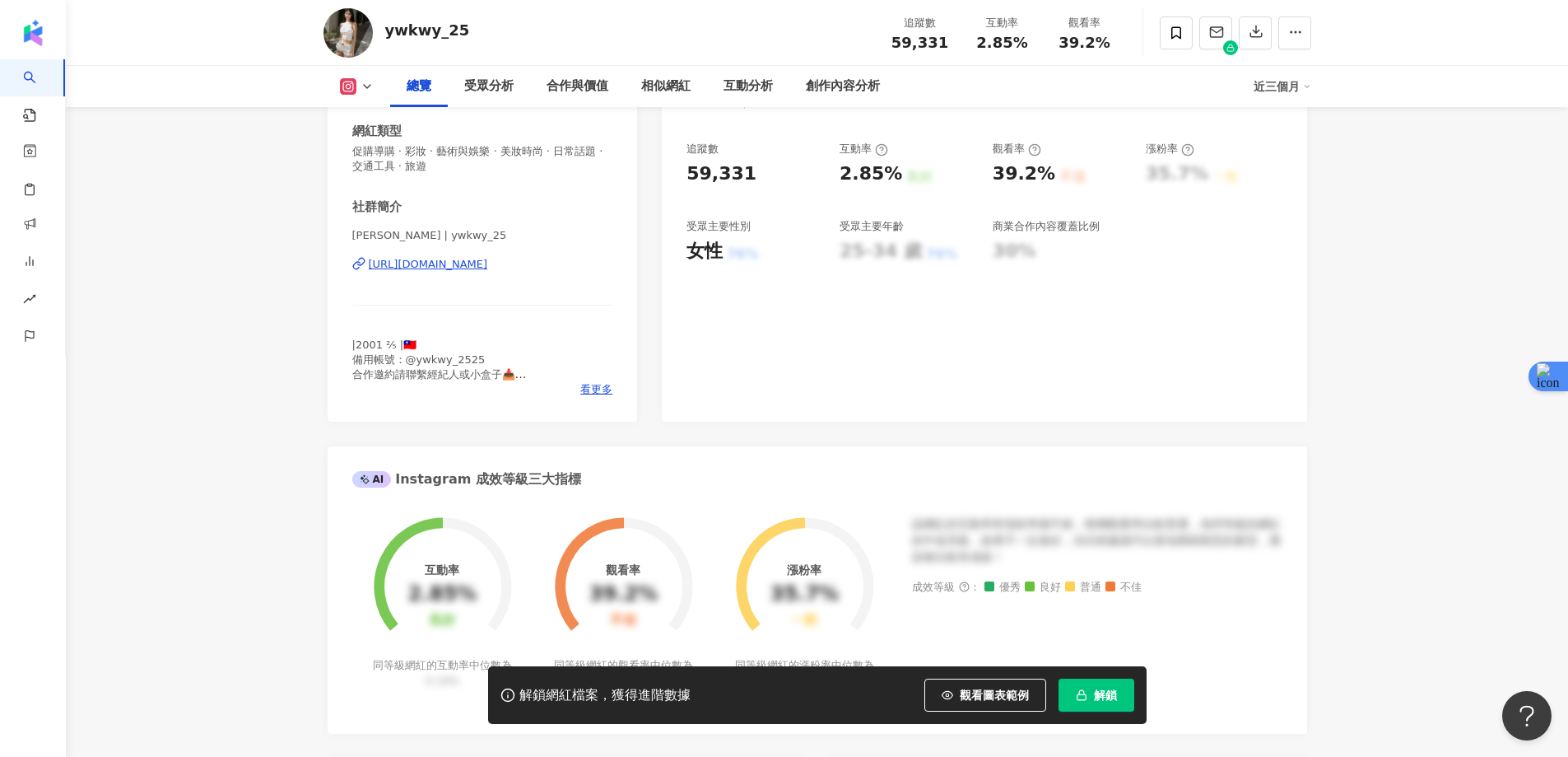
scroll to position [329, 0]
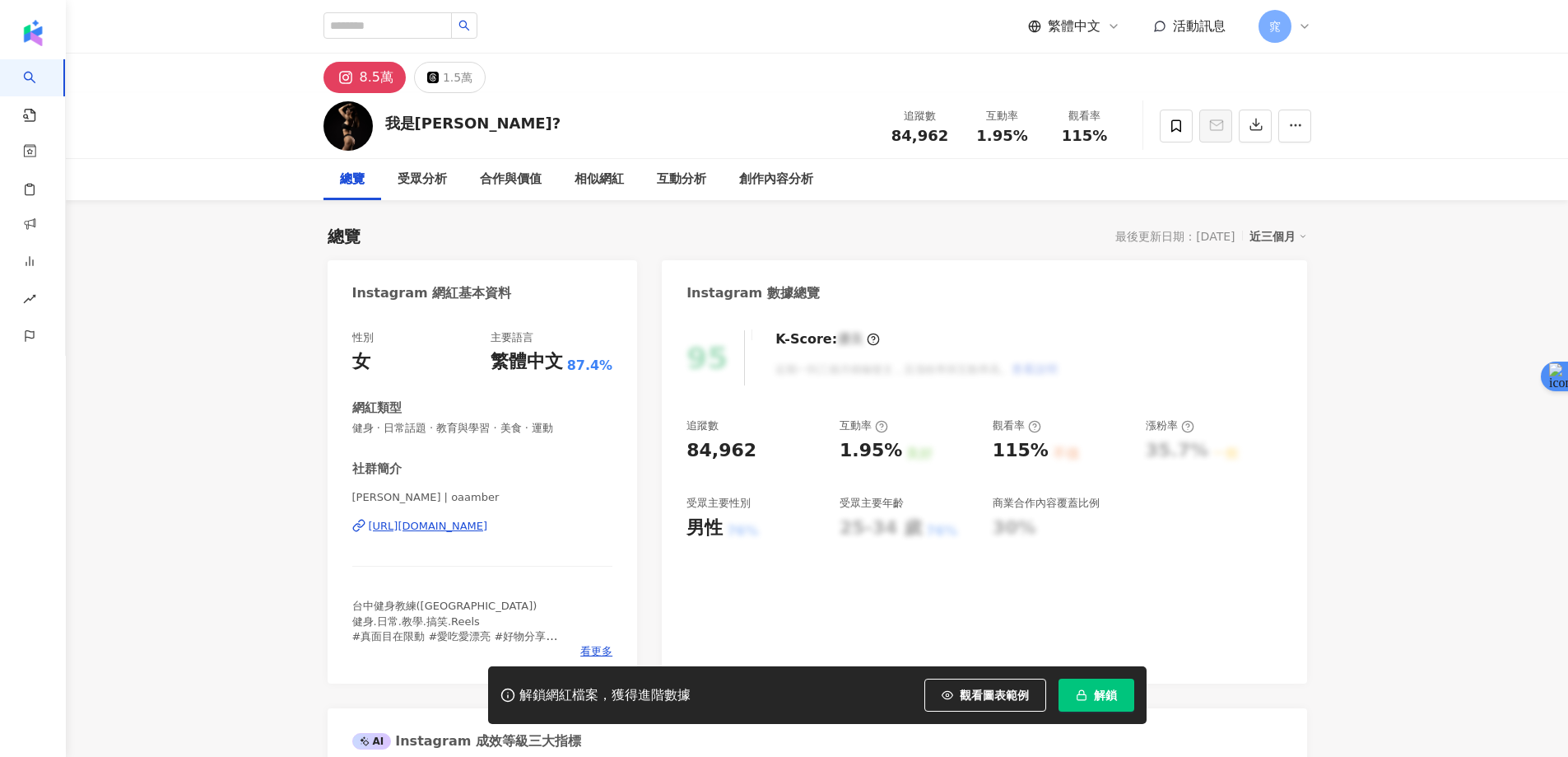
click at [428, 529] on div "https://www.instagram.com/oaamber/" at bounding box center [428, 526] width 119 height 15
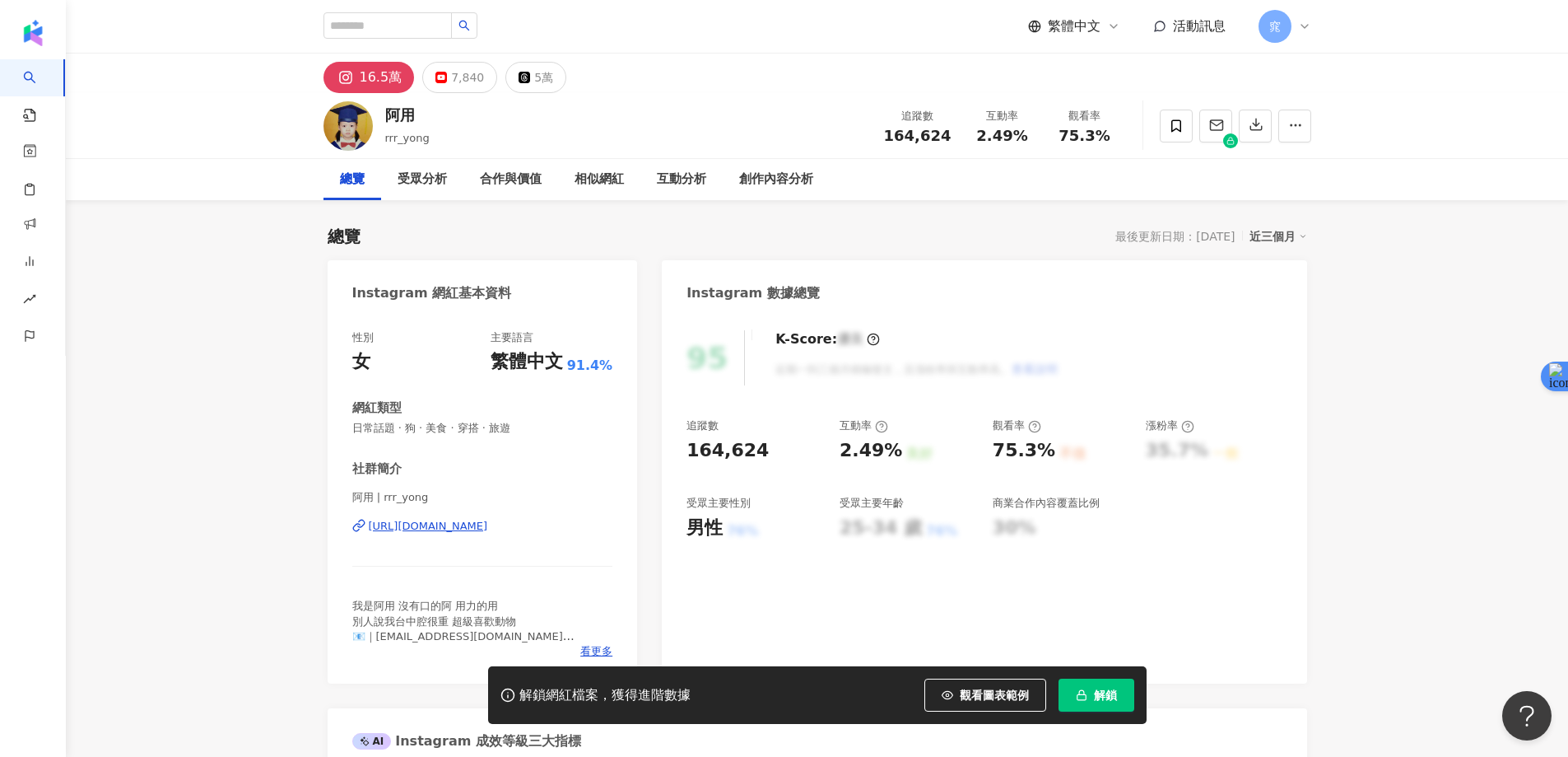
click at [488, 524] on div "[URL][DOMAIN_NAME]" at bounding box center [428, 526] width 119 height 15
